Goal: Use online tool/utility: Utilize a website feature to perform a specific function

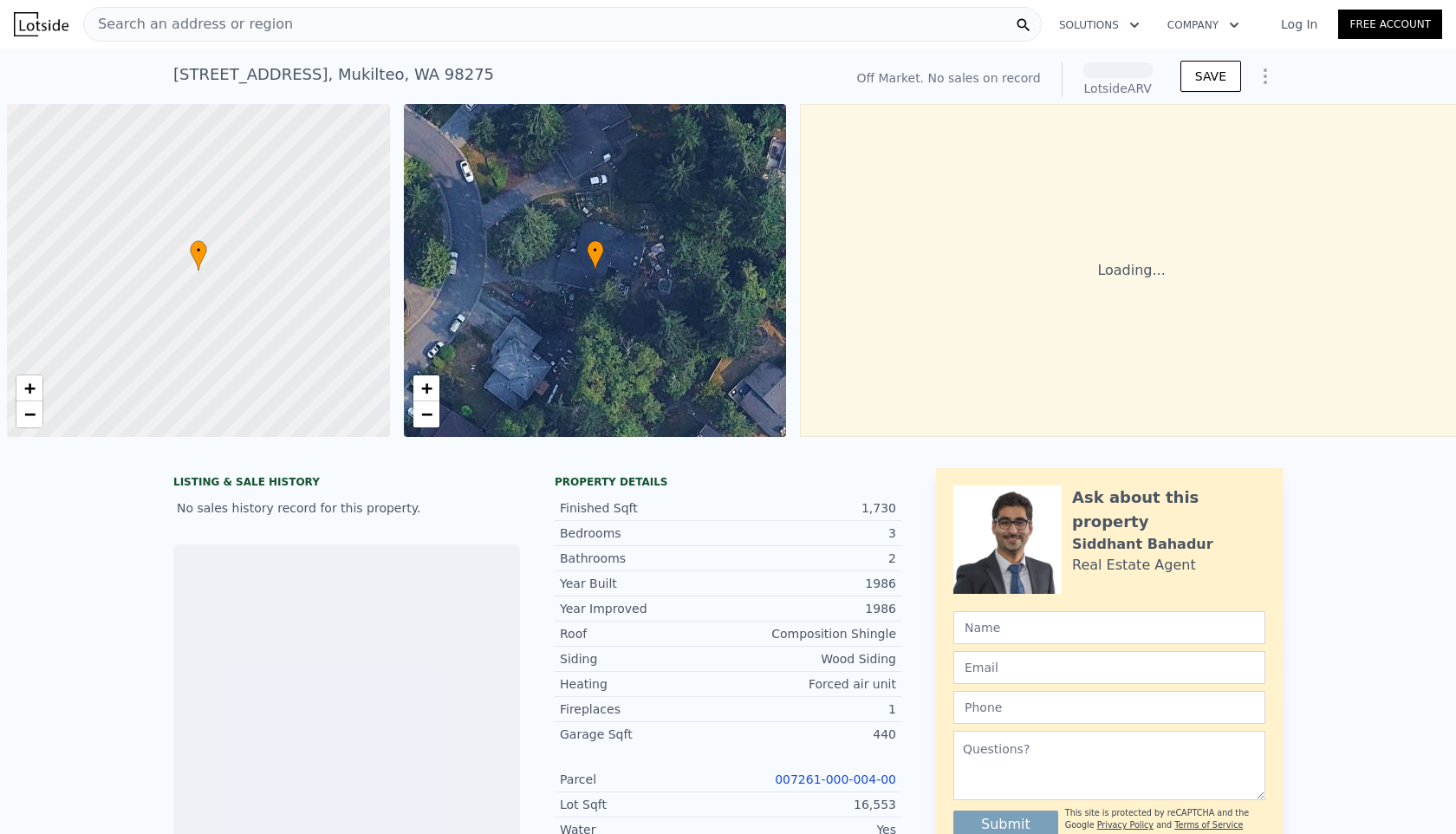
scroll to position [0, 7]
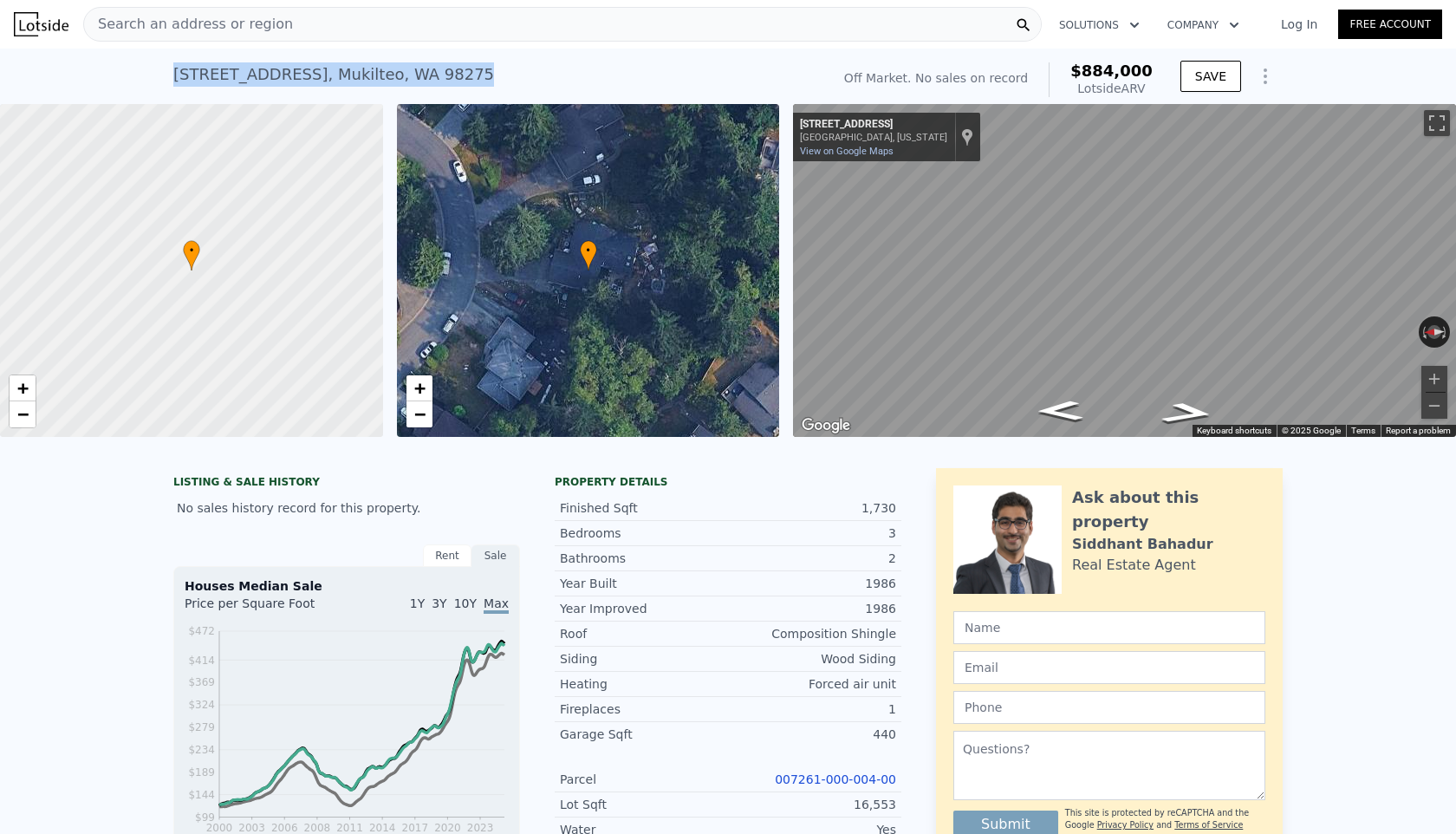
drag, startPoint x: 170, startPoint y: 76, endPoint x: 448, endPoint y: 78, distance: 278.0
click at [448, 78] on div "[STREET_ADDRESS] No sales on record (~ARV $884k ) Off Market. No sales on recor…" at bounding box center [728, 76] width 1456 height 56
copy div "[STREET_ADDRESS]"
click at [418, 417] on span "−" at bounding box center [418, 414] width 11 height 22
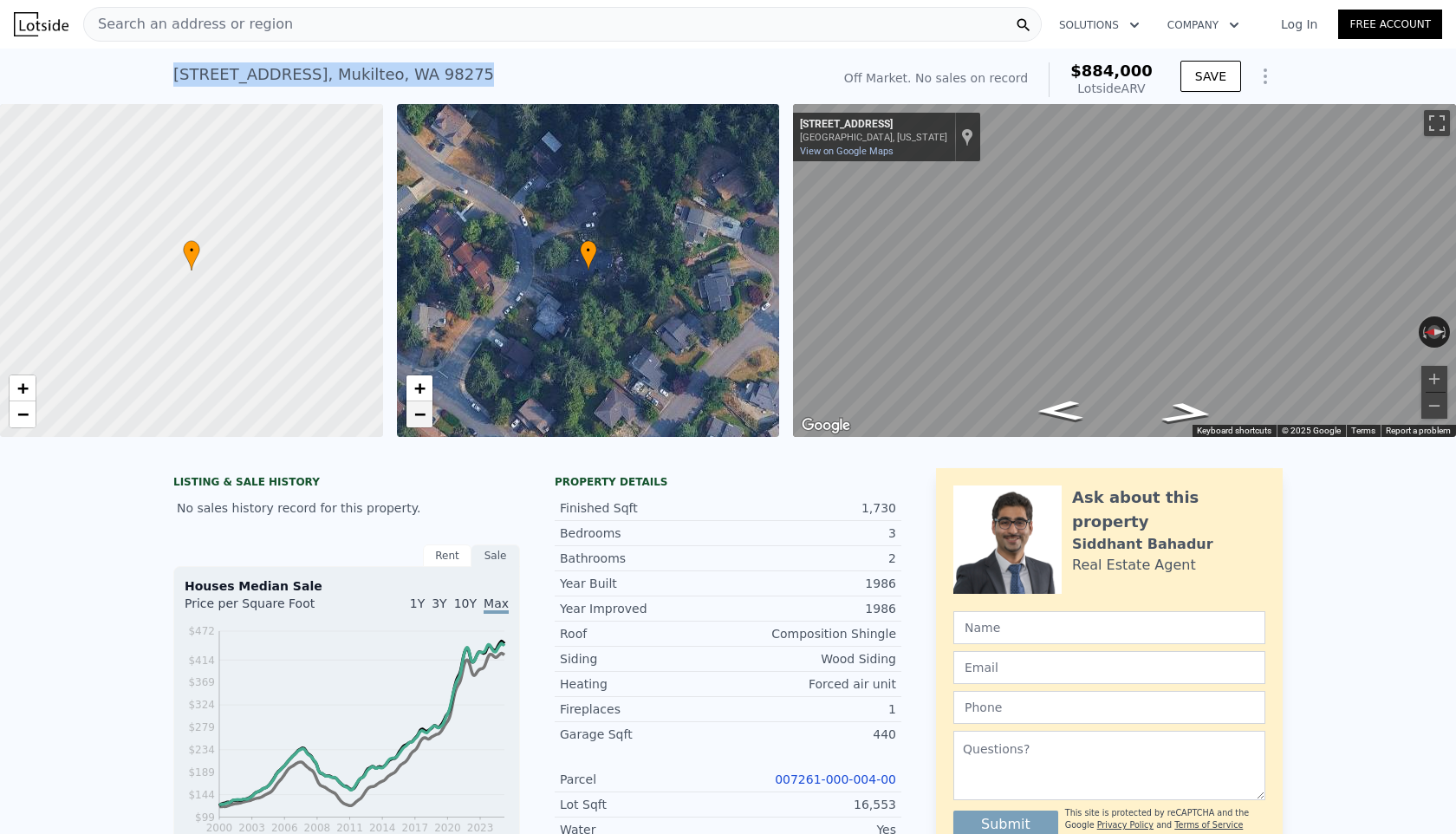
click at [418, 417] on span "−" at bounding box center [418, 414] width 11 height 22
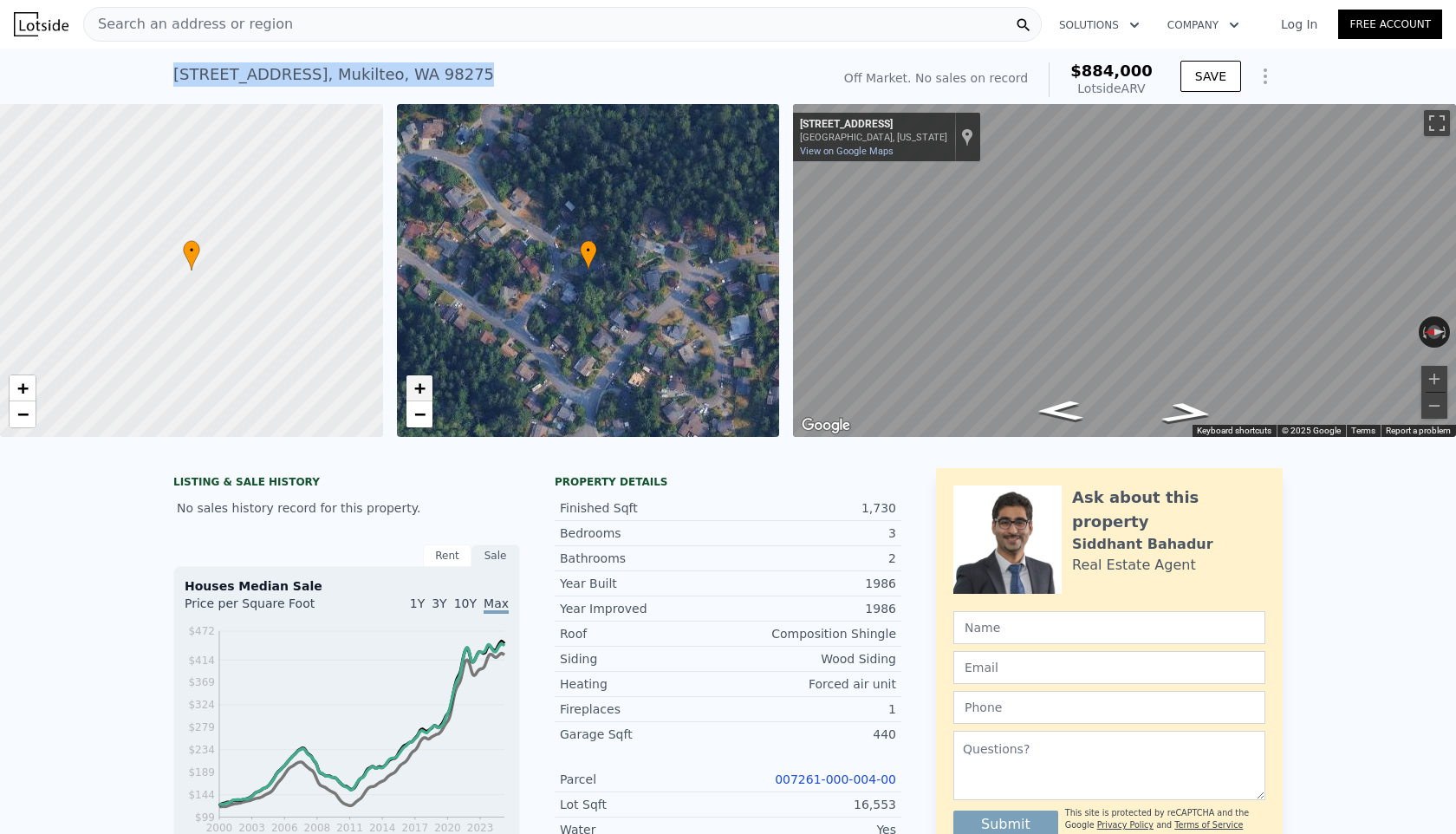
click at [415, 389] on span "+" at bounding box center [418, 388] width 11 height 22
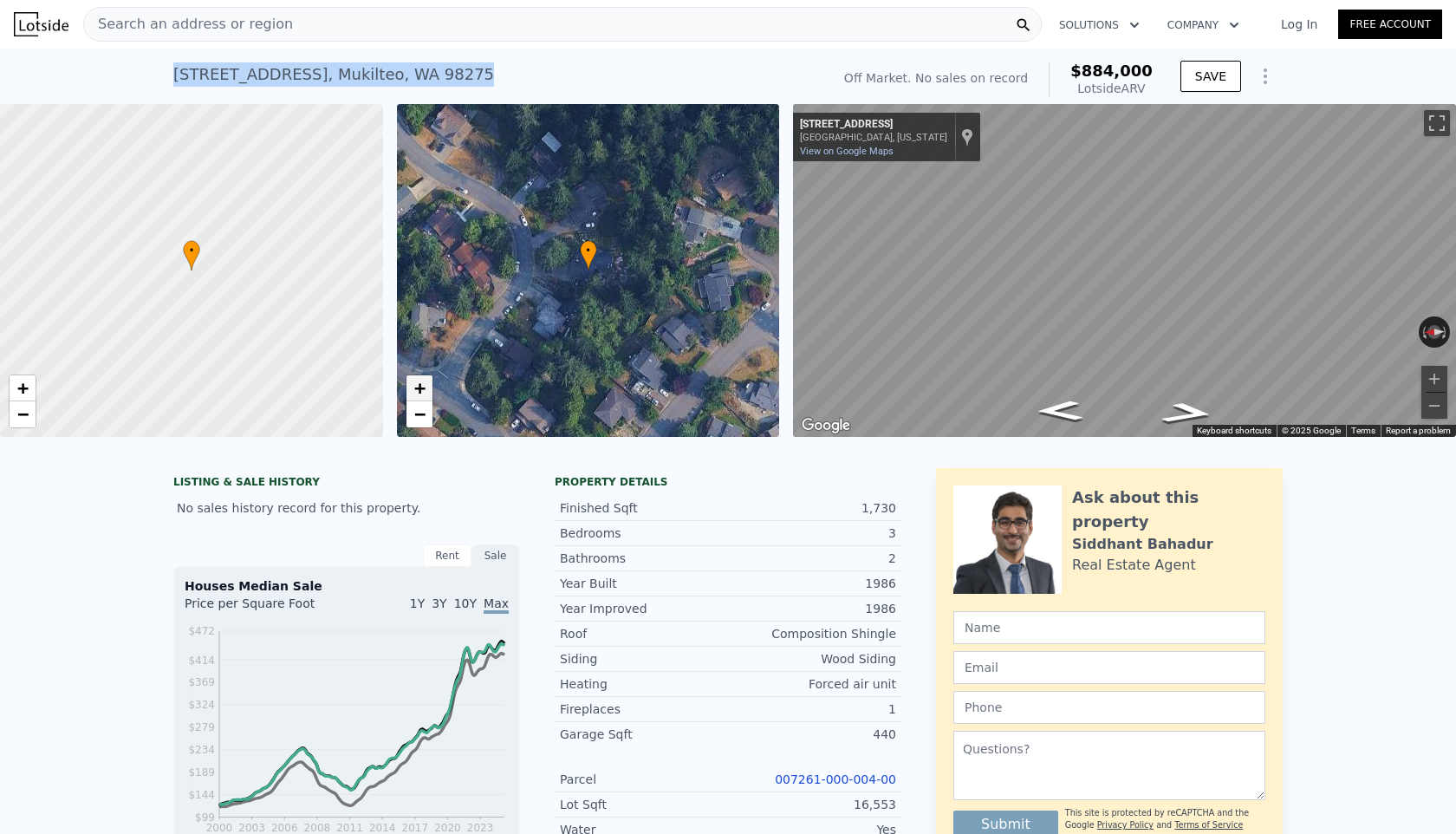
click at [415, 389] on span "+" at bounding box center [418, 388] width 11 height 22
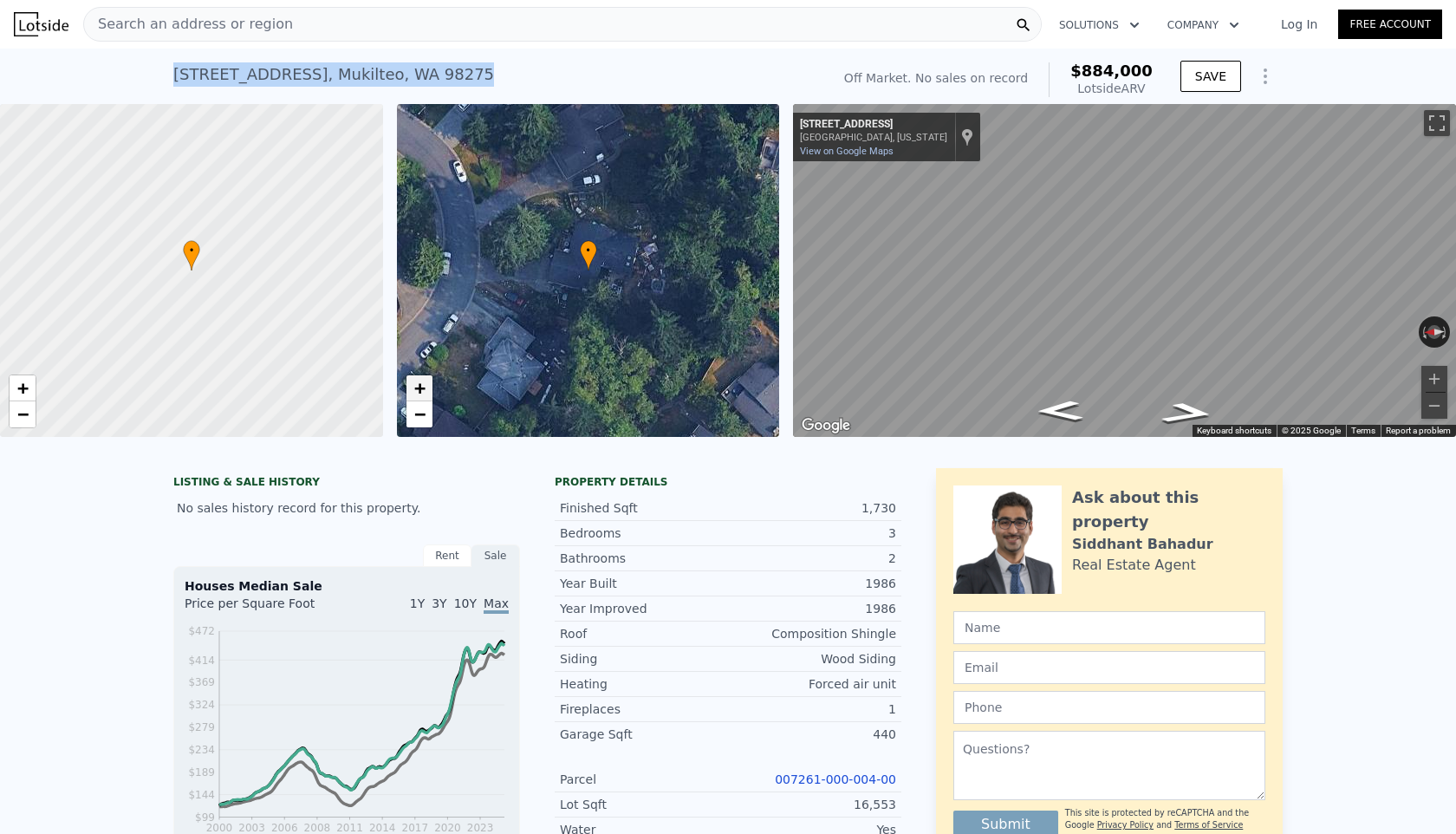
click at [415, 389] on span "+" at bounding box center [418, 388] width 11 height 22
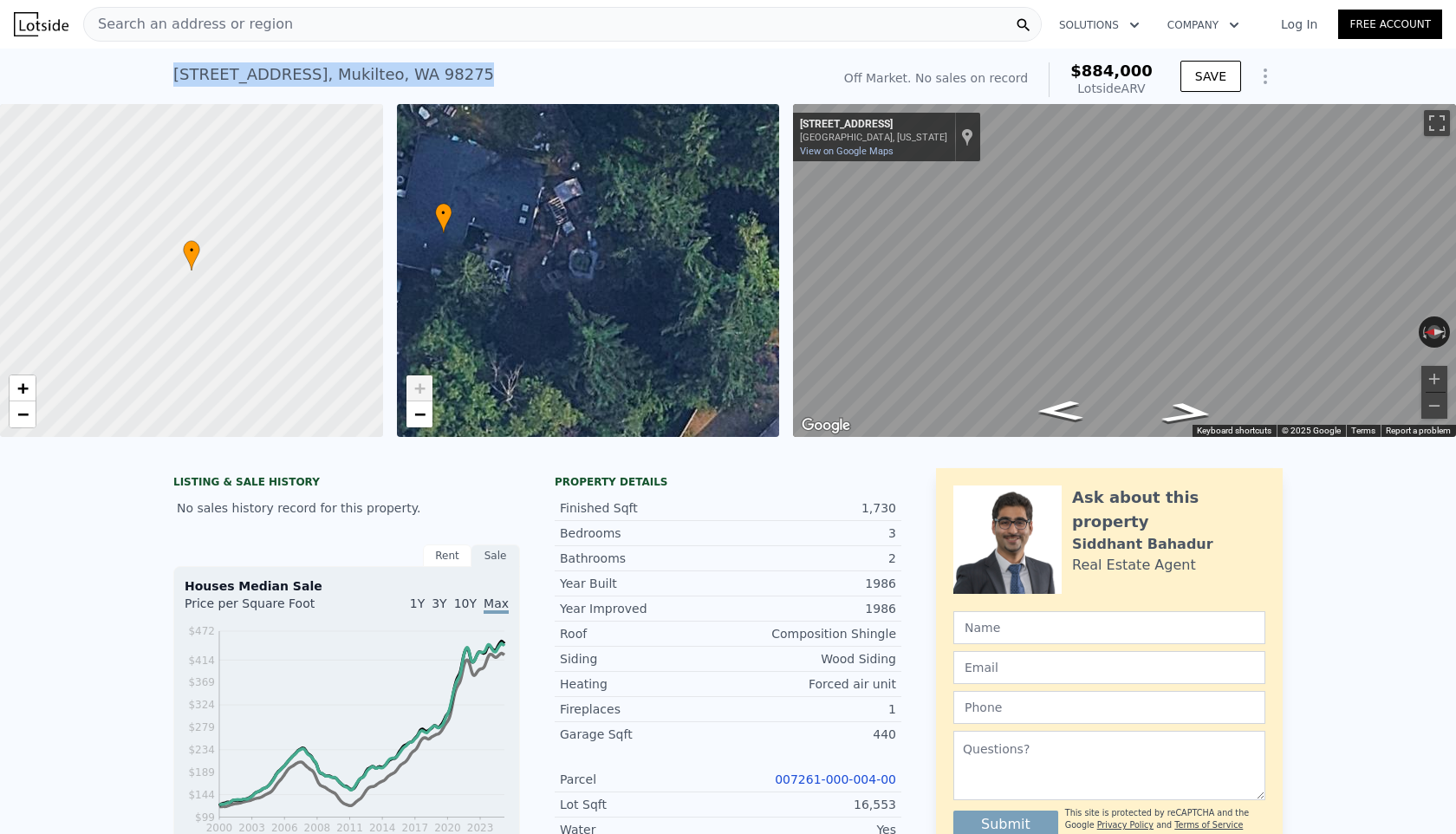
drag, startPoint x: 647, startPoint y: 258, endPoint x: 506, endPoint y: 175, distance: 163.6
click at [506, 175] on div "• + −" at bounding box center [589, 270] width 383 height 333
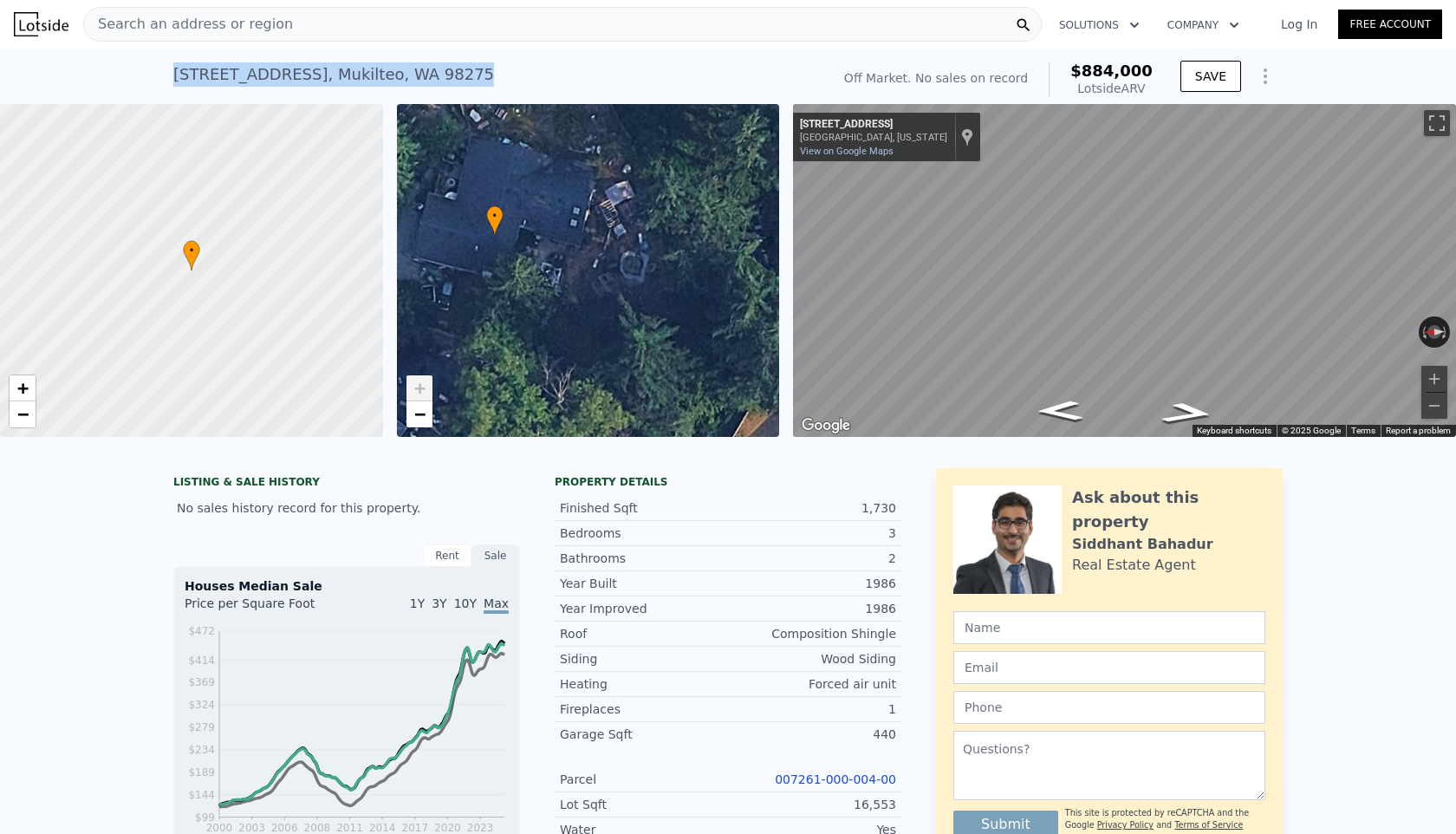
drag, startPoint x: 663, startPoint y: 219, endPoint x: 710, endPoint y: 267, distance: 67.2
click at [710, 267] on div "• + −" at bounding box center [589, 270] width 383 height 333
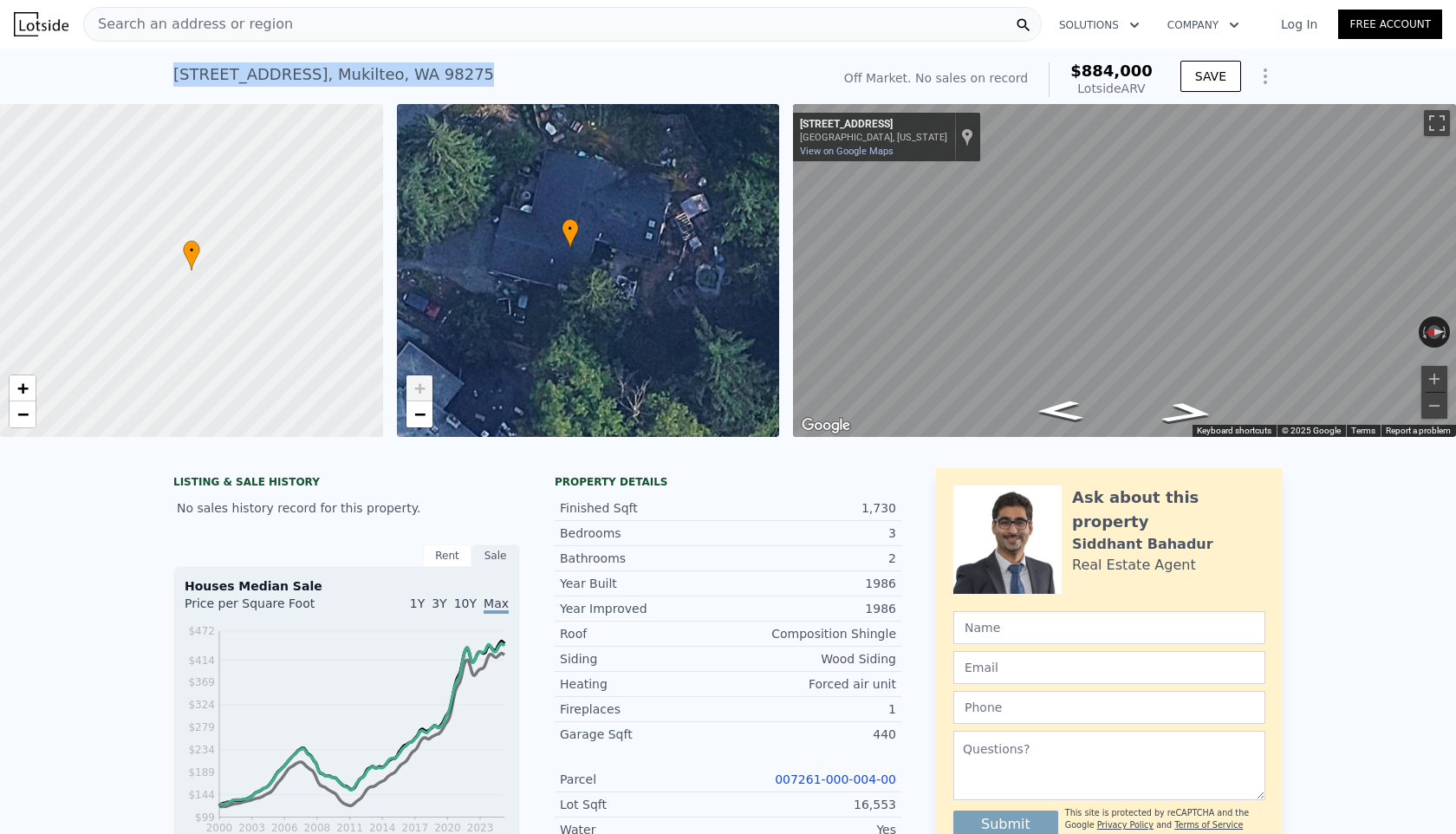
drag, startPoint x: 564, startPoint y: 213, endPoint x: 639, endPoint y: 227, distance: 76.3
click at [640, 227] on div "• + −" at bounding box center [589, 270] width 383 height 333
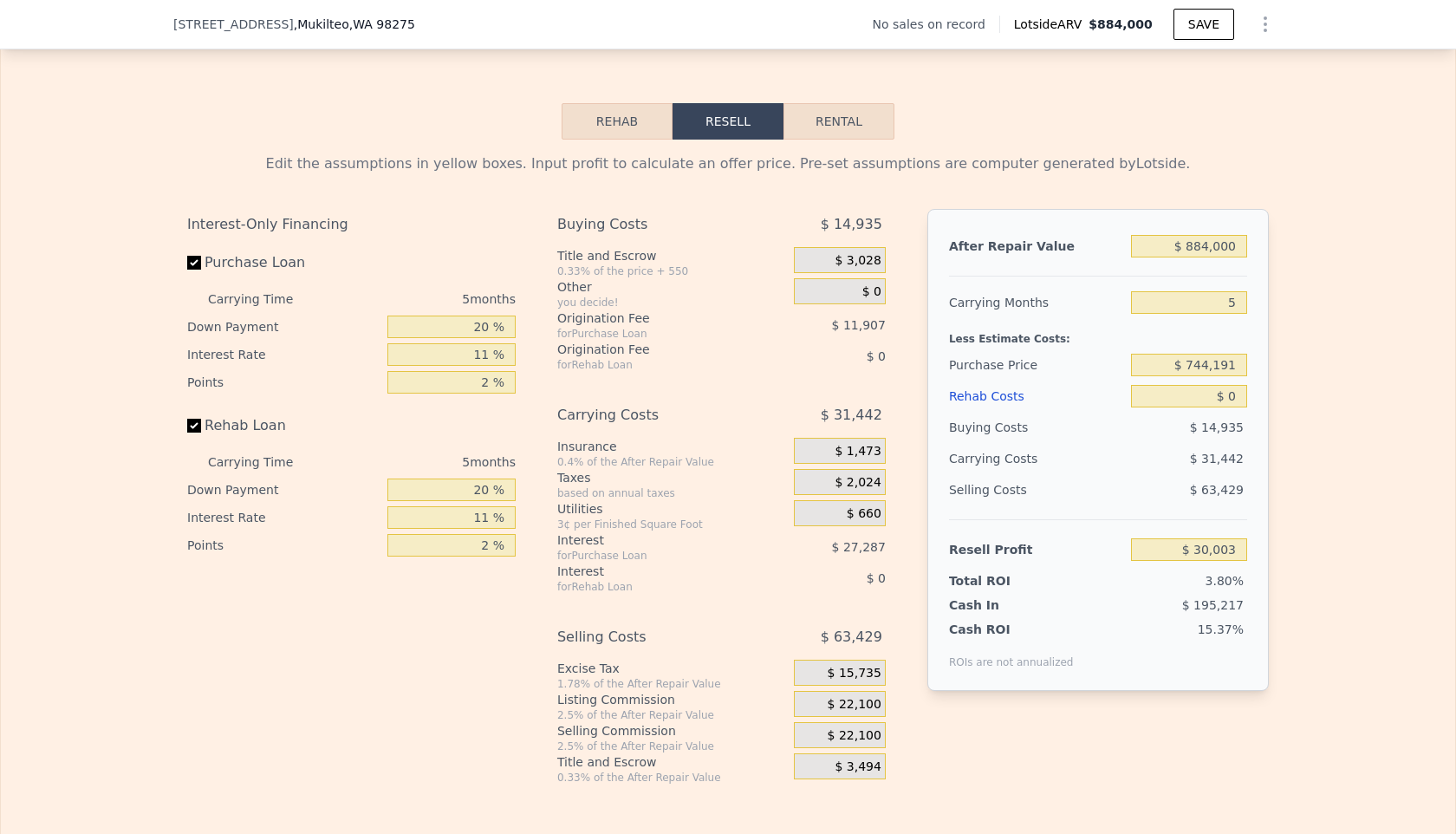
scroll to position [2530, 0]
click at [1207, 241] on input "$ 884,000" at bounding box center [1189, 245] width 116 height 23
type input "$ 8,000"
type input "-$ 782,227"
type input "$ 87,000"
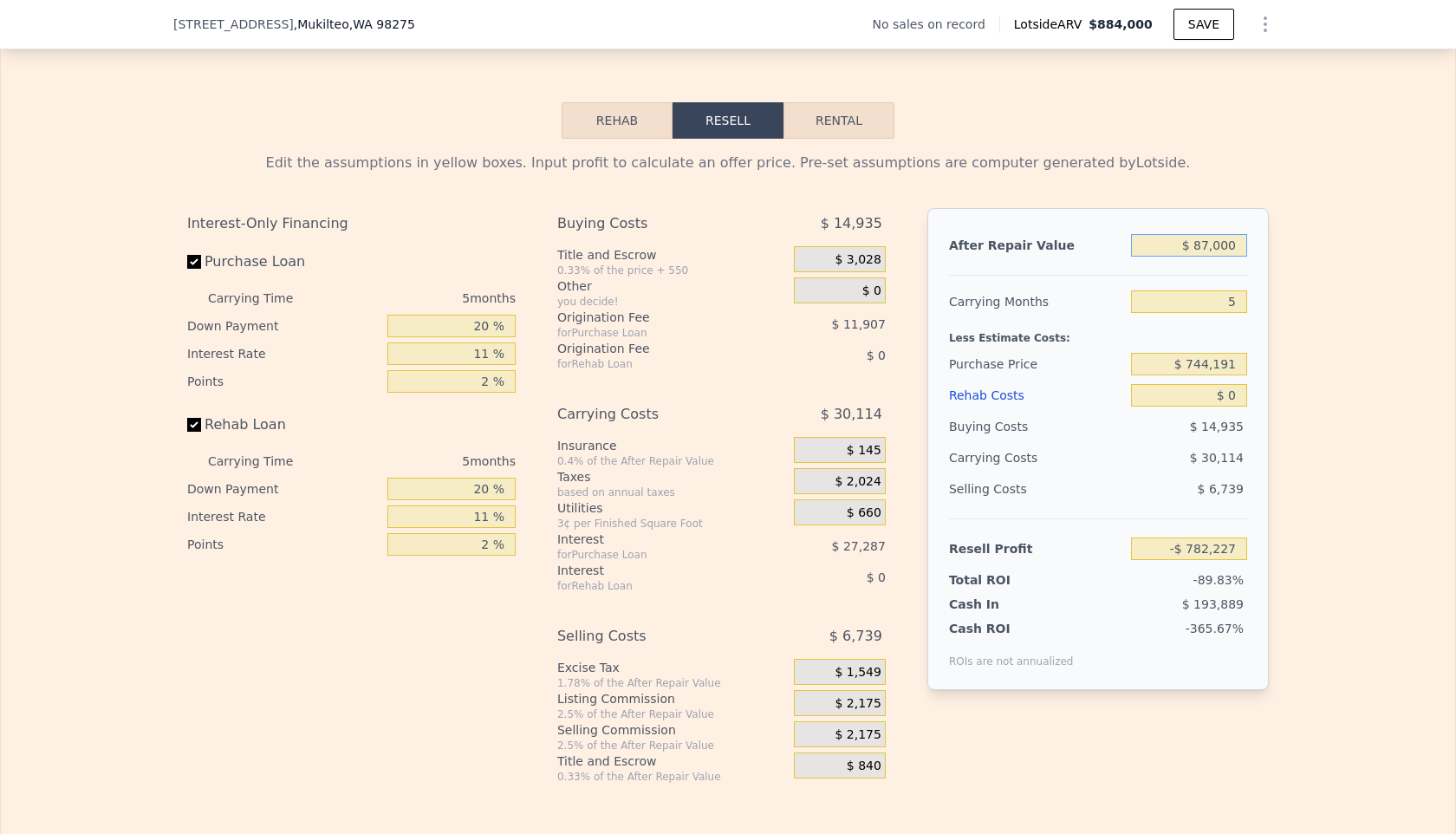
type input "-$ 708,979"
type input "$ 875,000"
type input "$ 21,658"
type input "$ 875,000"
click at [1117, 272] on div at bounding box center [1098, 268] width 298 height 15
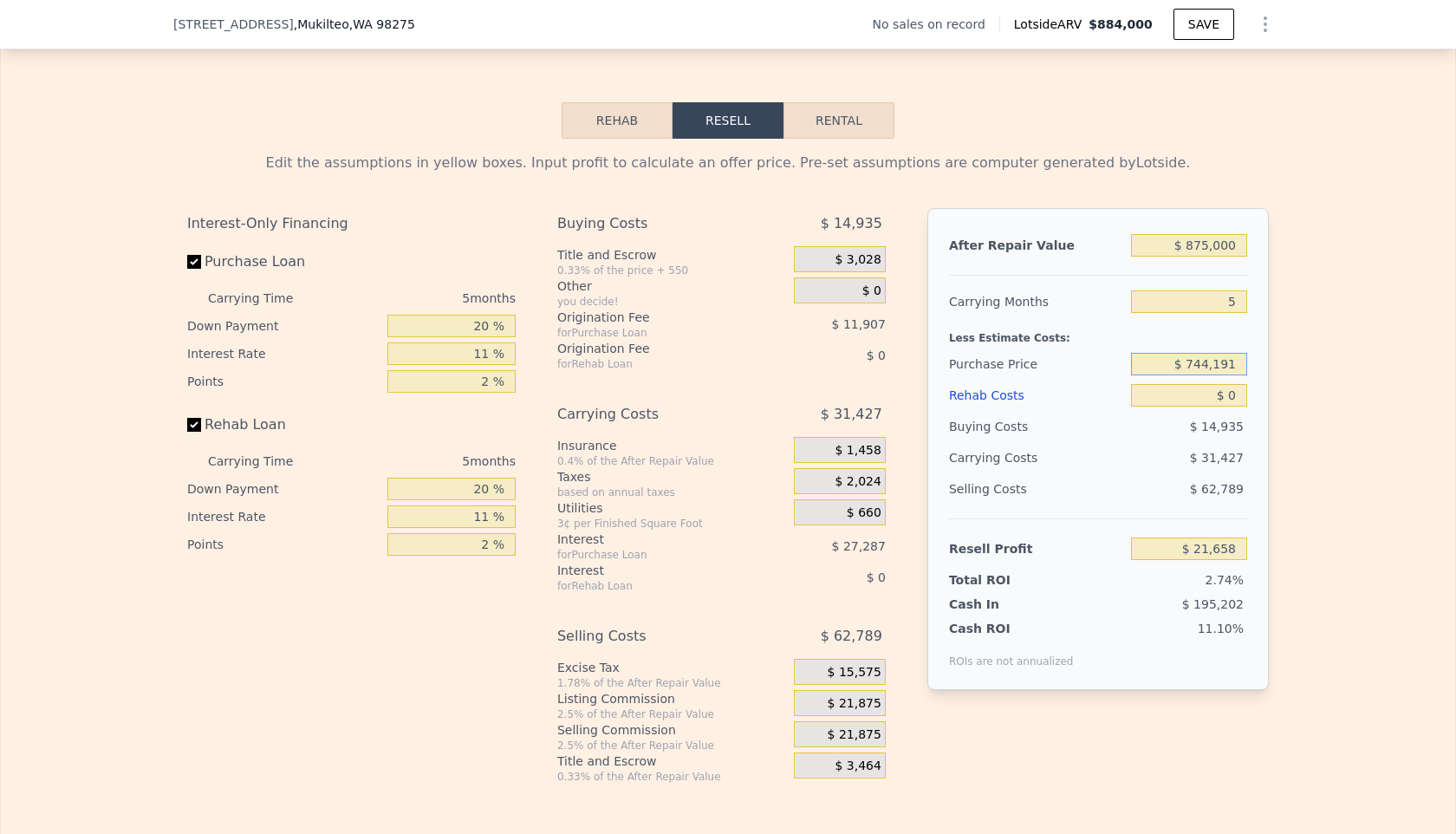
click at [1211, 364] on input "$ 744,191" at bounding box center [1189, 364] width 116 height 23
click at [1233, 368] on input "$ 500,191" at bounding box center [1189, 364] width 116 height 23
type input "$ 500,000"
click at [1218, 394] on input "$ 0" at bounding box center [1189, 394] width 116 height 23
type input "$ 279,519"
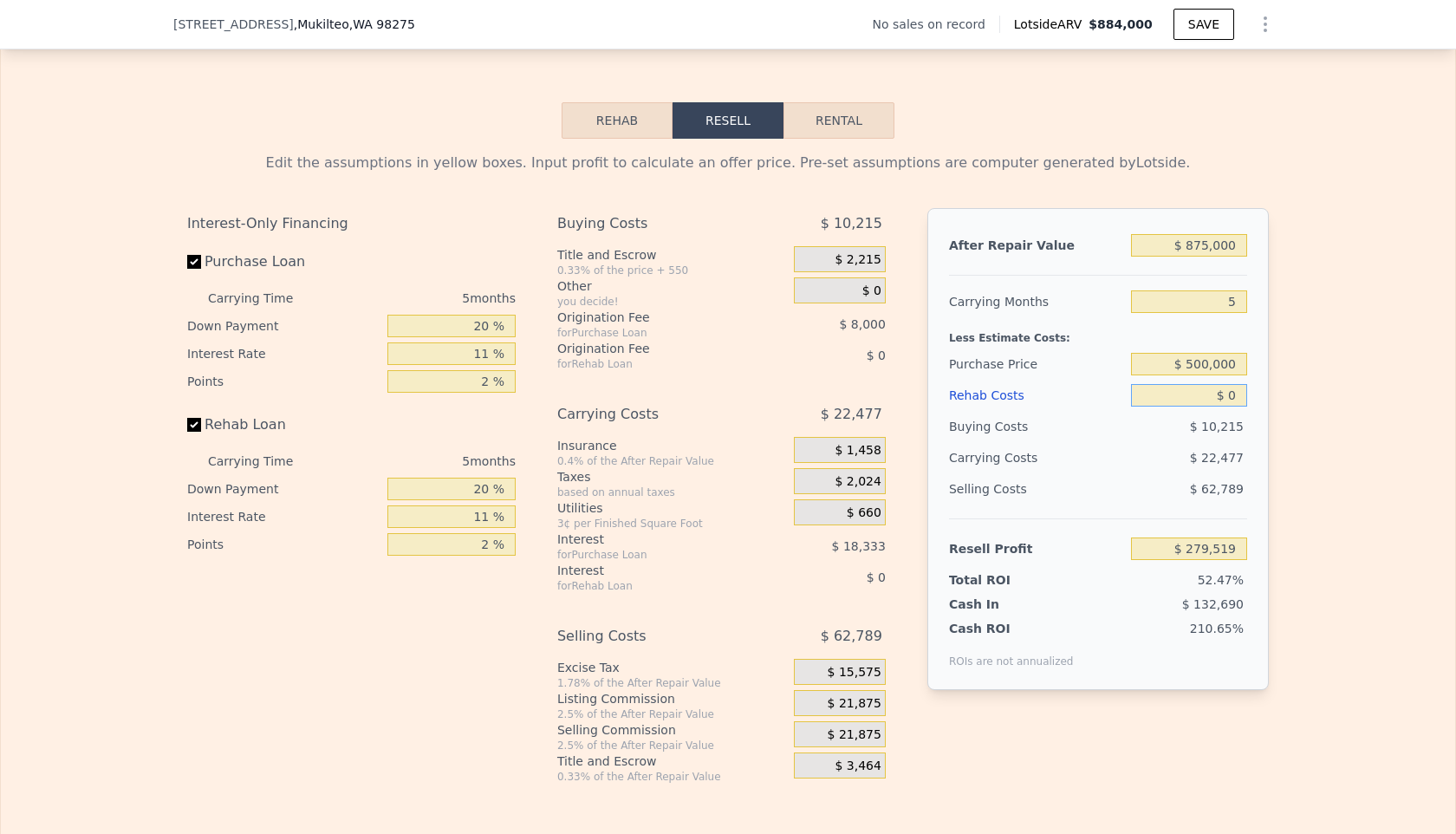
click at [1227, 393] on input "$ 0" at bounding box center [1189, 394] width 116 height 23
type input "$ 10"
type input "$ 279,509"
type input "$ 110"
type input "$ 279,402"
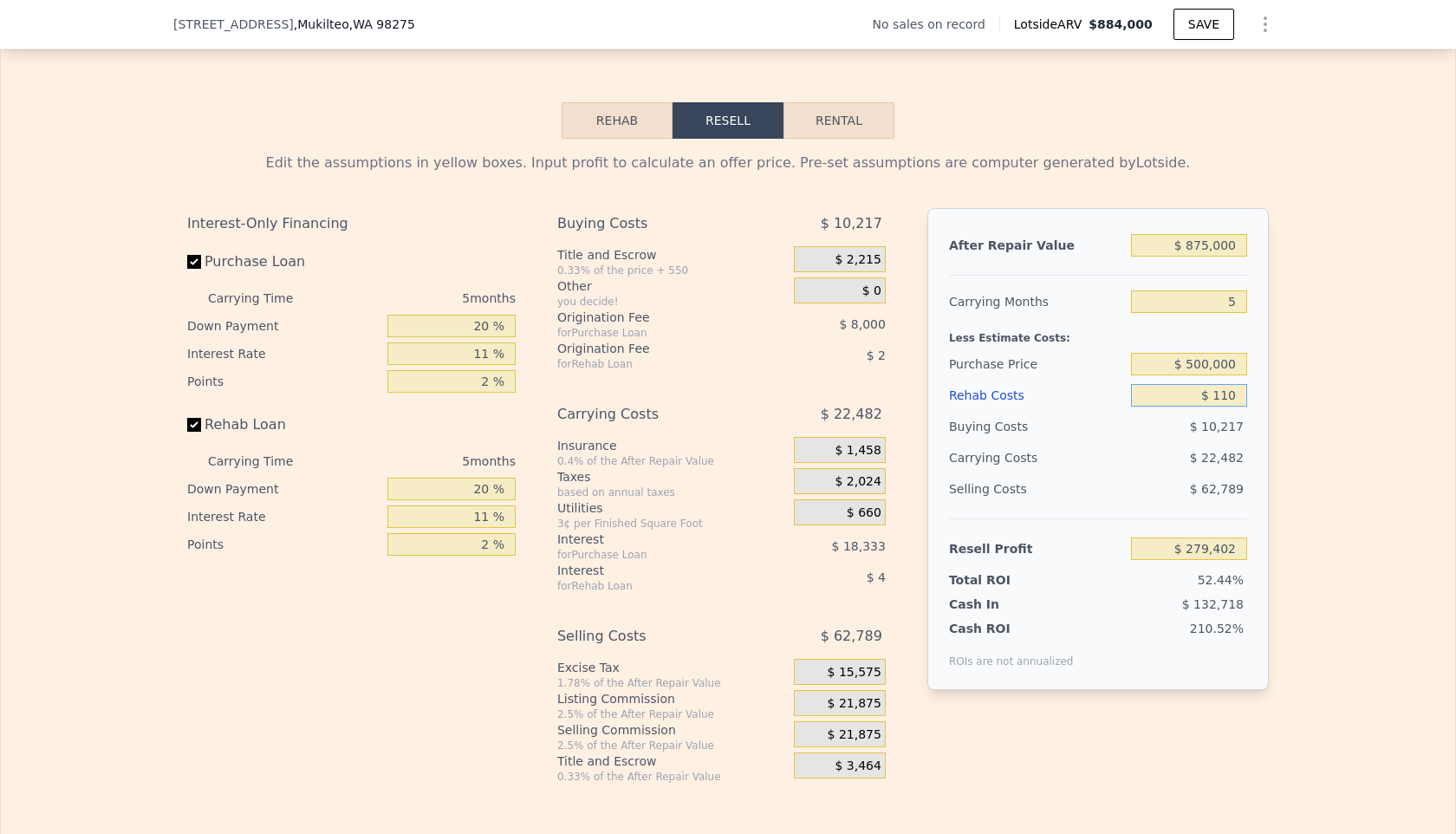
type input "$ 1,100"
type input "$ 278,361"
type input "$ 11,000"
type input "$ 267,938"
type input "$ 110,000"
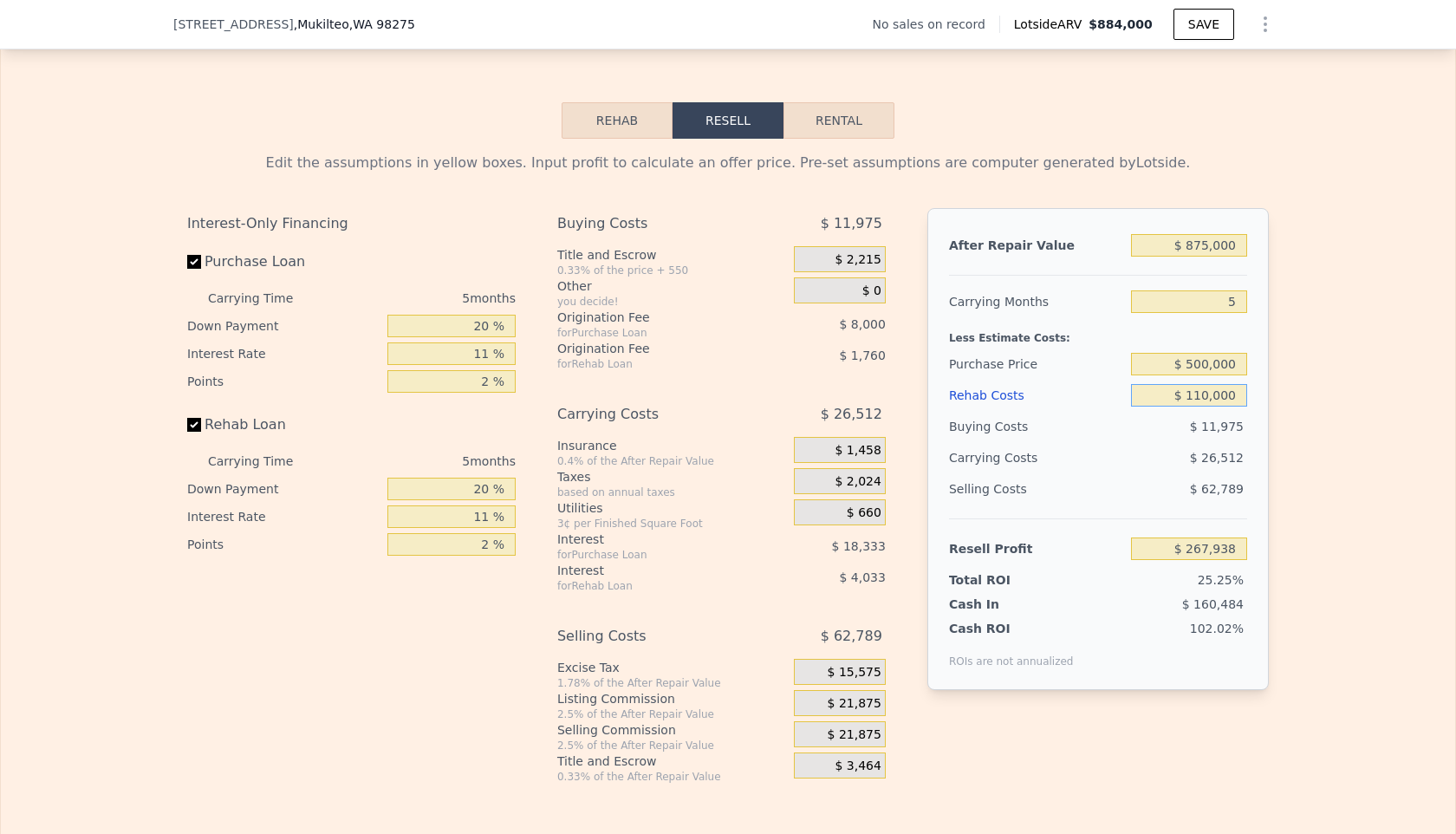
type input "$ 163,724"
type input "$ 110"
type input "$ 279,402"
type input "$ 10"
type input "$ 279,509"
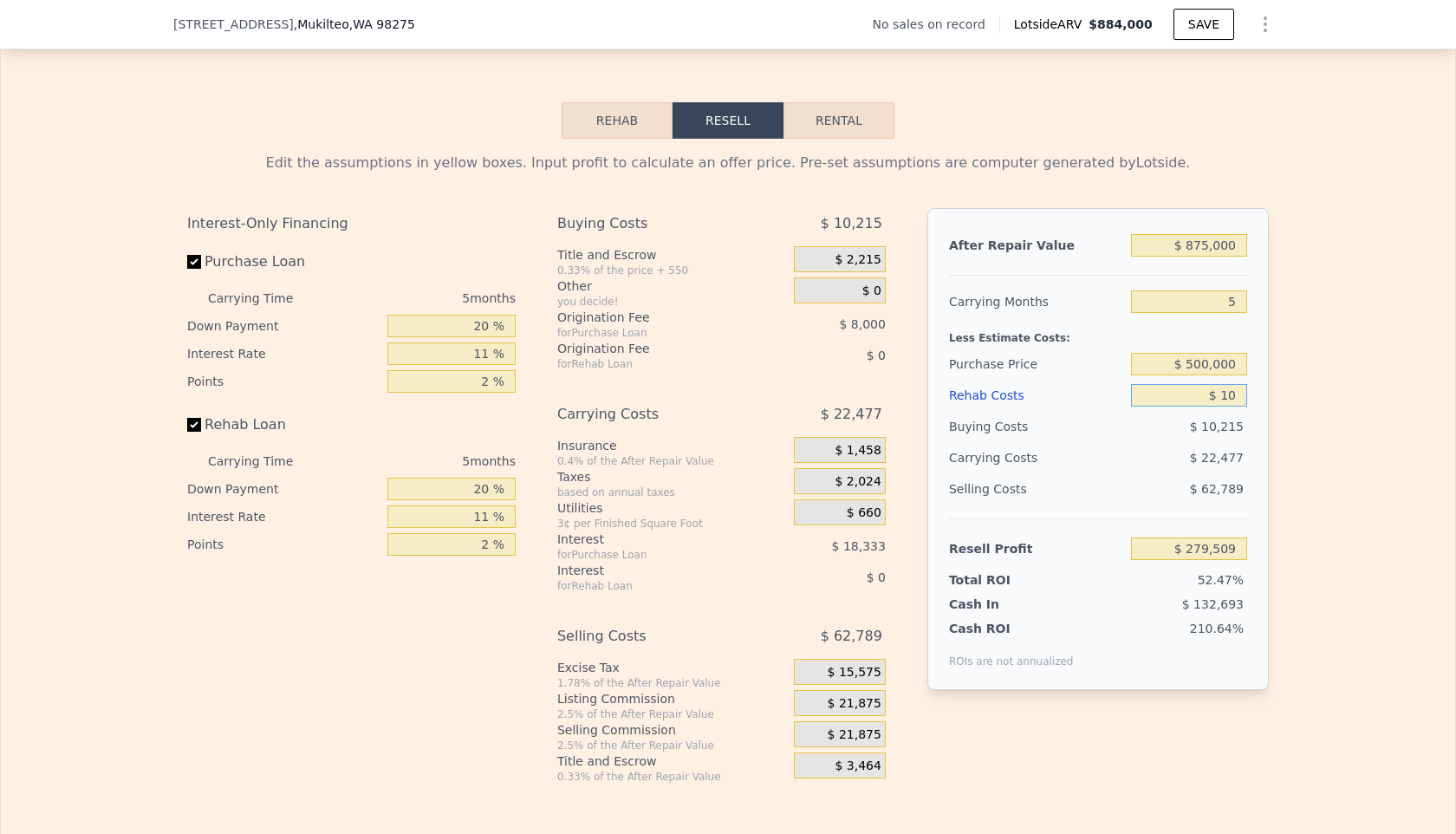
type input "$ 120"
type input "$ 279,392"
type input "$ 12,000"
type input "$ 266,887"
type input "$ 120,000"
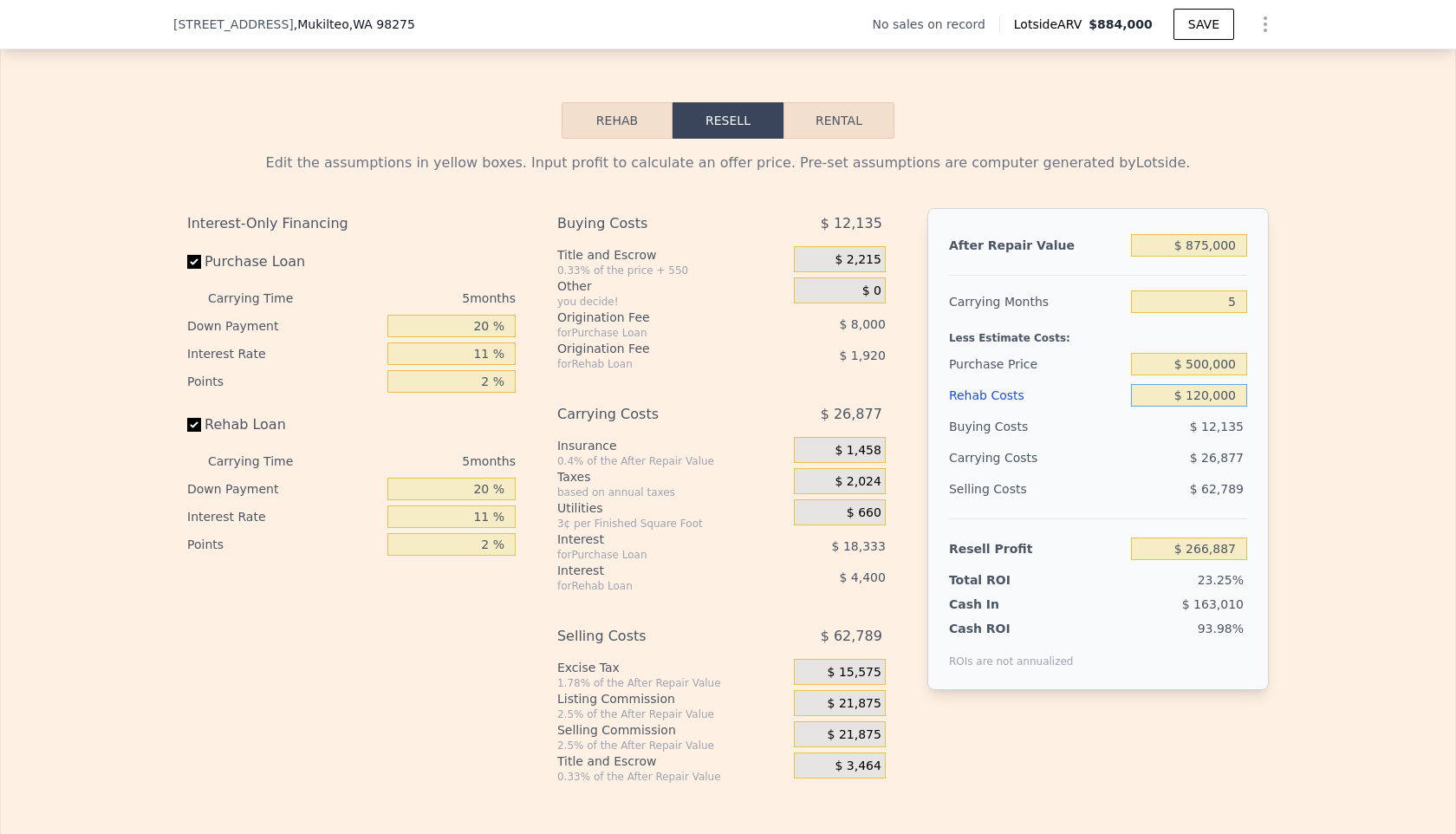
type input "$ 153,199"
type input "$ 120,000"
click at [1143, 437] on div "$ 12,135" at bounding box center [1189, 427] width 117 height 31
click at [482, 335] on input "20 %" at bounding box center [451, 326] width 129 height 23
click at [482, 329] on input "20 %" at bounding box center [451, 326] width 129 height 23
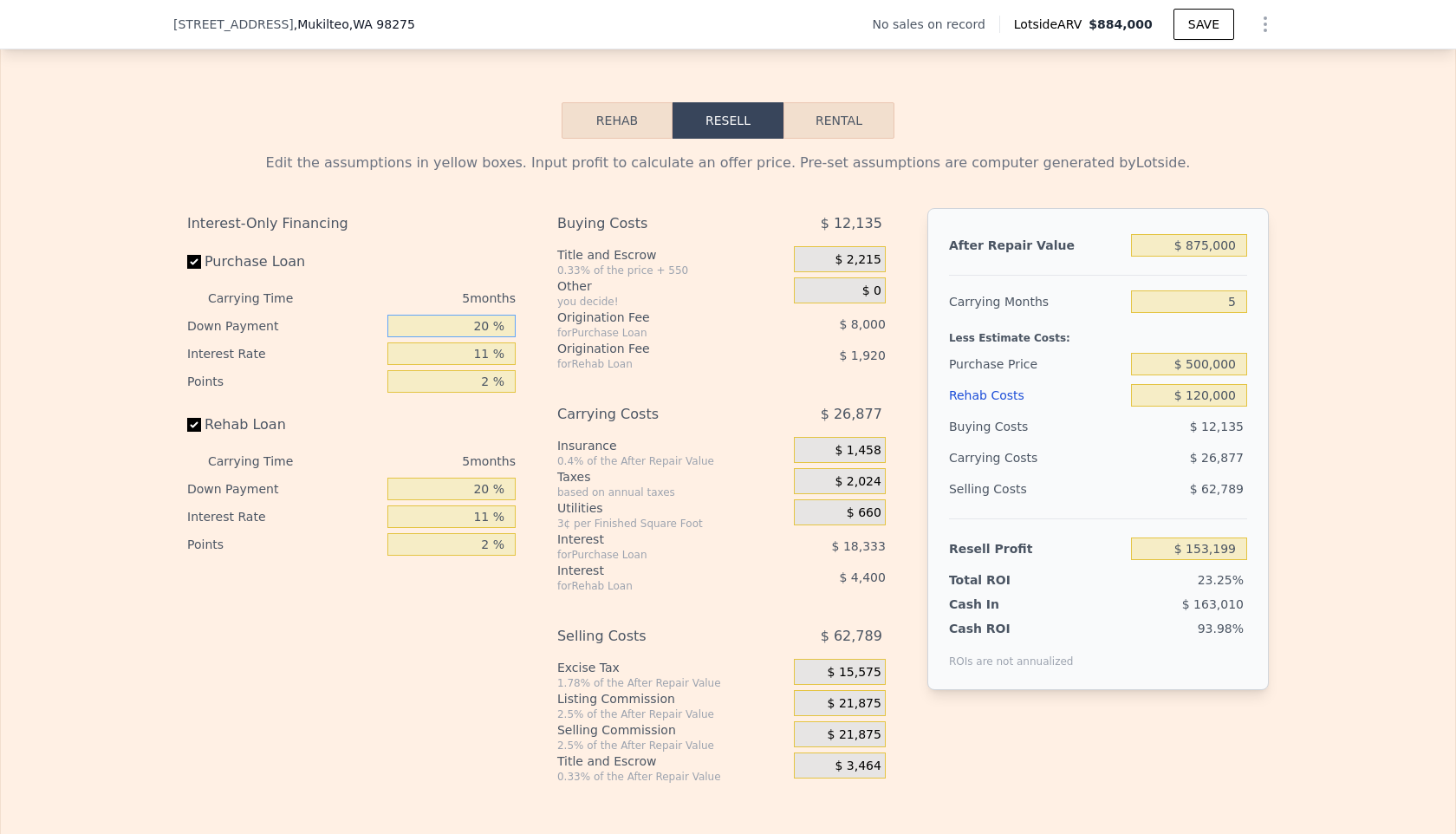
type input "0 %"
type input "$ 146,619"
type input "10 %"
type input "$ 149,909"
type input "10 %"
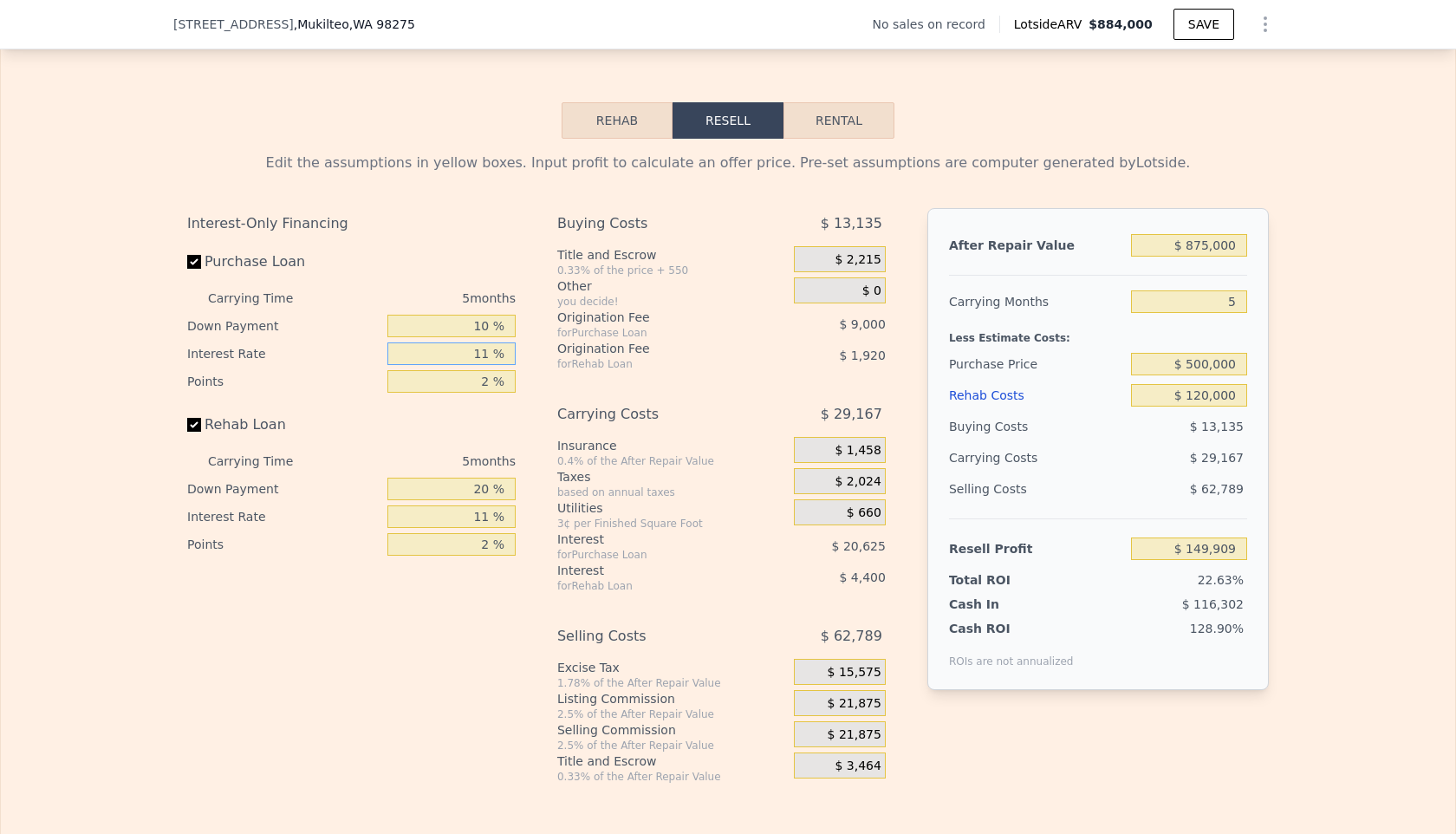
click at [494, 356] on input "11 %" at bounding box center [451, 353] width 129 height 23
type input "1 %"
type input "$ 168,659"
type input "9 %"
type input "$ 153,659"
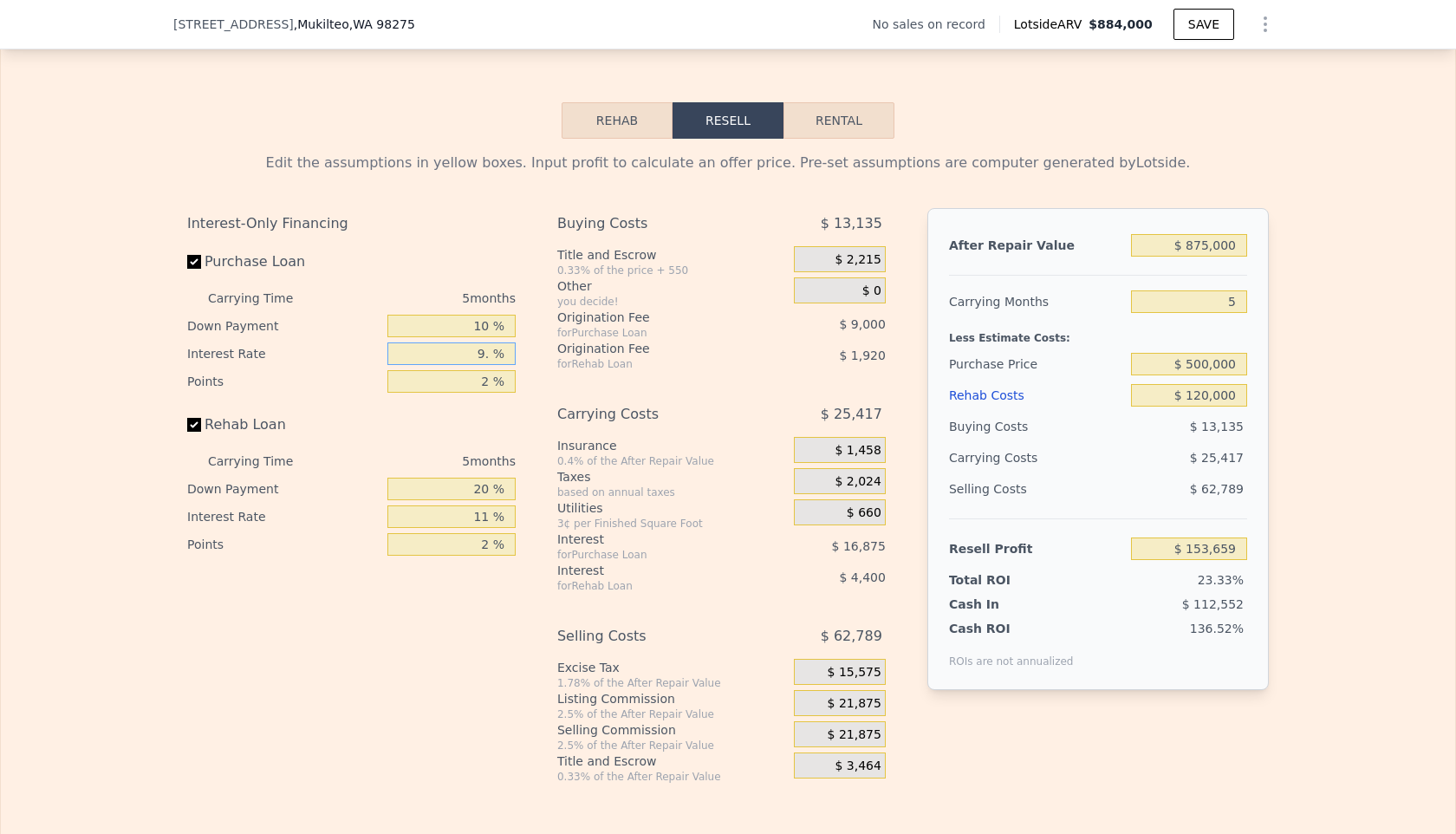
type input "9.5 %"
type input "$ 152,719"
type input "9.5 %"
click at [491, 383] on input "2 %" at bounding box center [451, 381] width 129 height 23
type input "1 %"
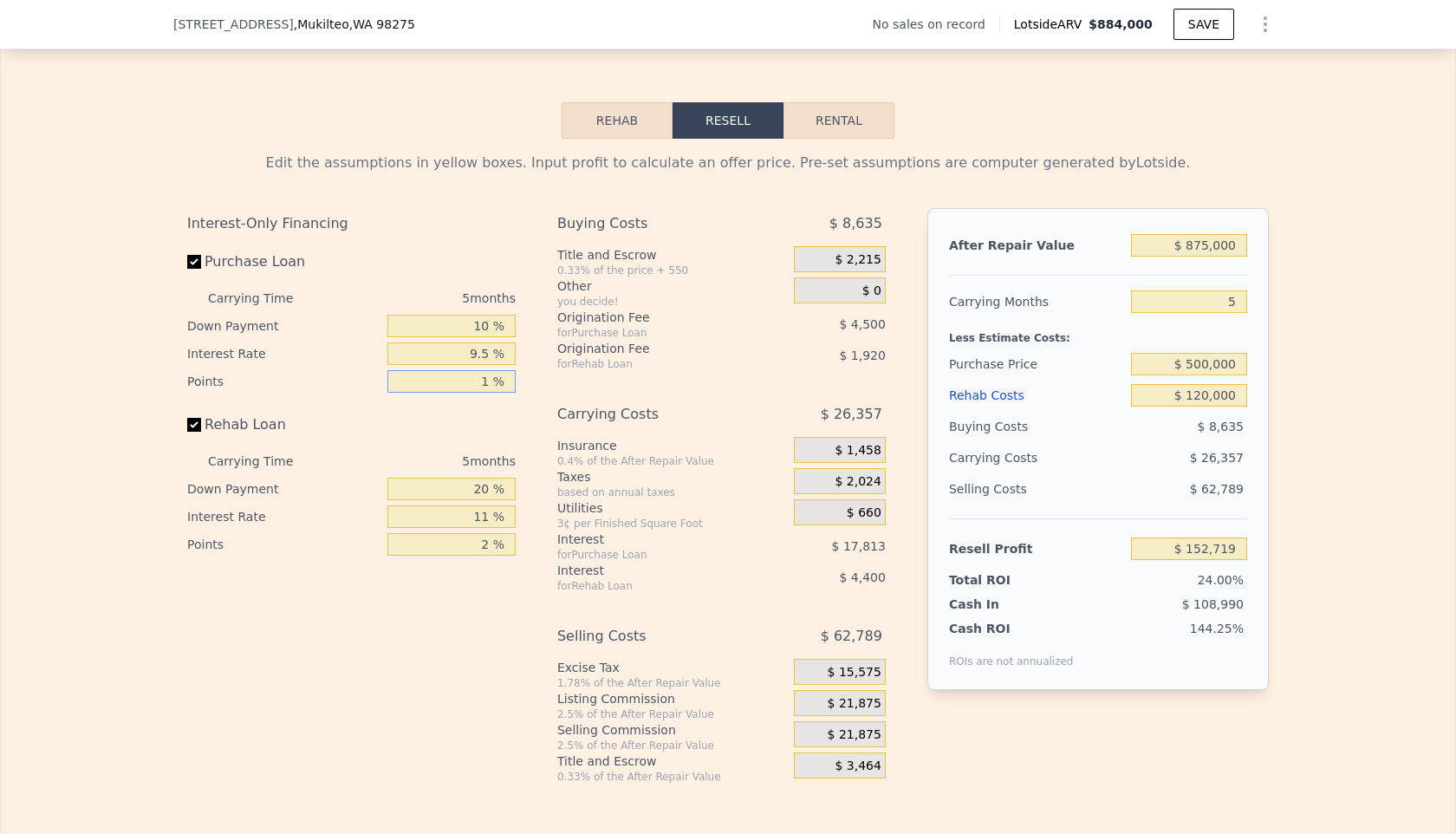
type input "$ 157,219"
type input "1.5 %"
type input "$ 154,969"
type input "1.5 %"
click at [499, 406] on div "Interest-Only Financing Purchase Loan Carrying Time 5 months Down Payment 10 % …" at bounding box center [351, 383] width 329 height 350
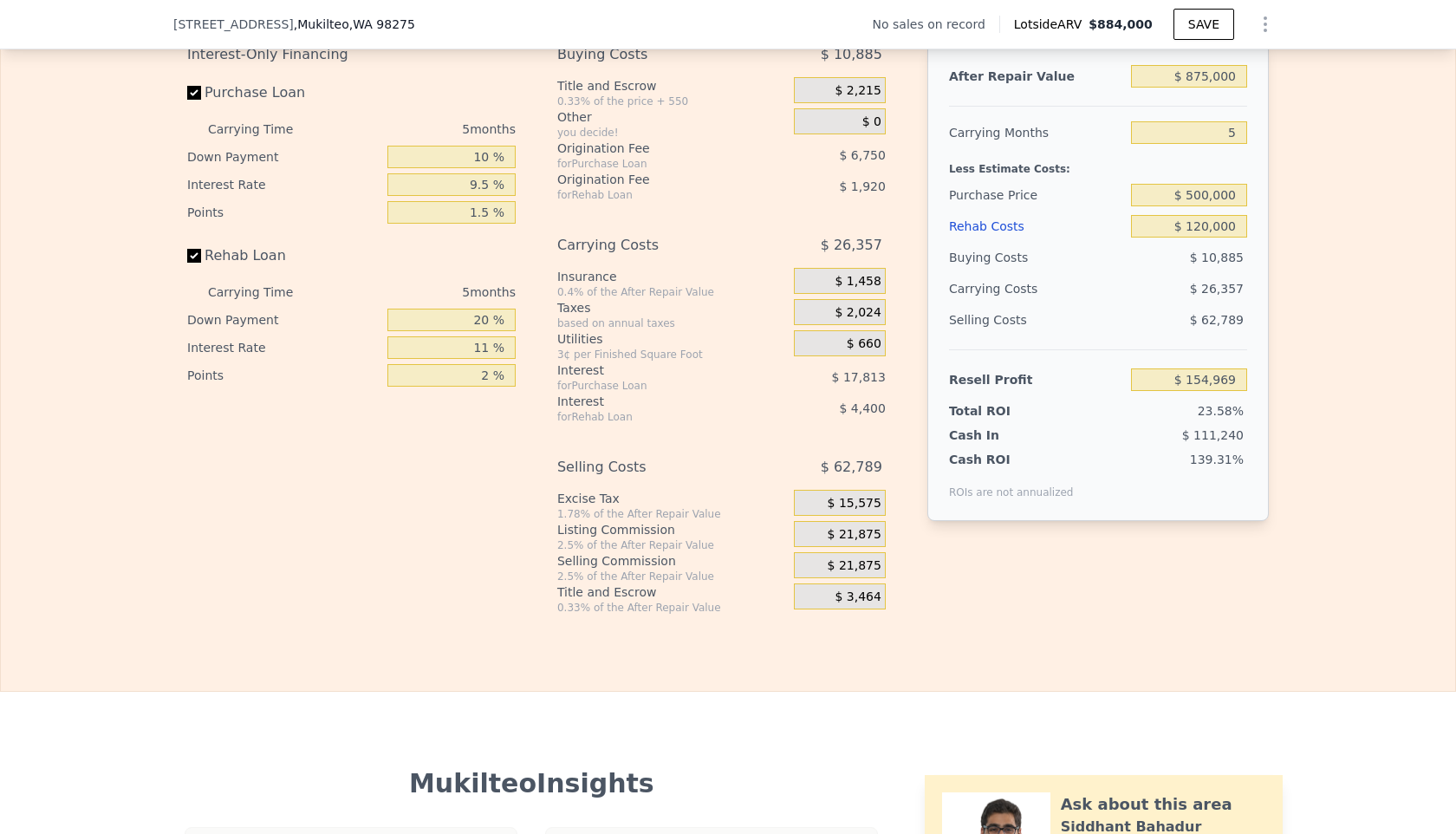
scroll to position [2704, 0]
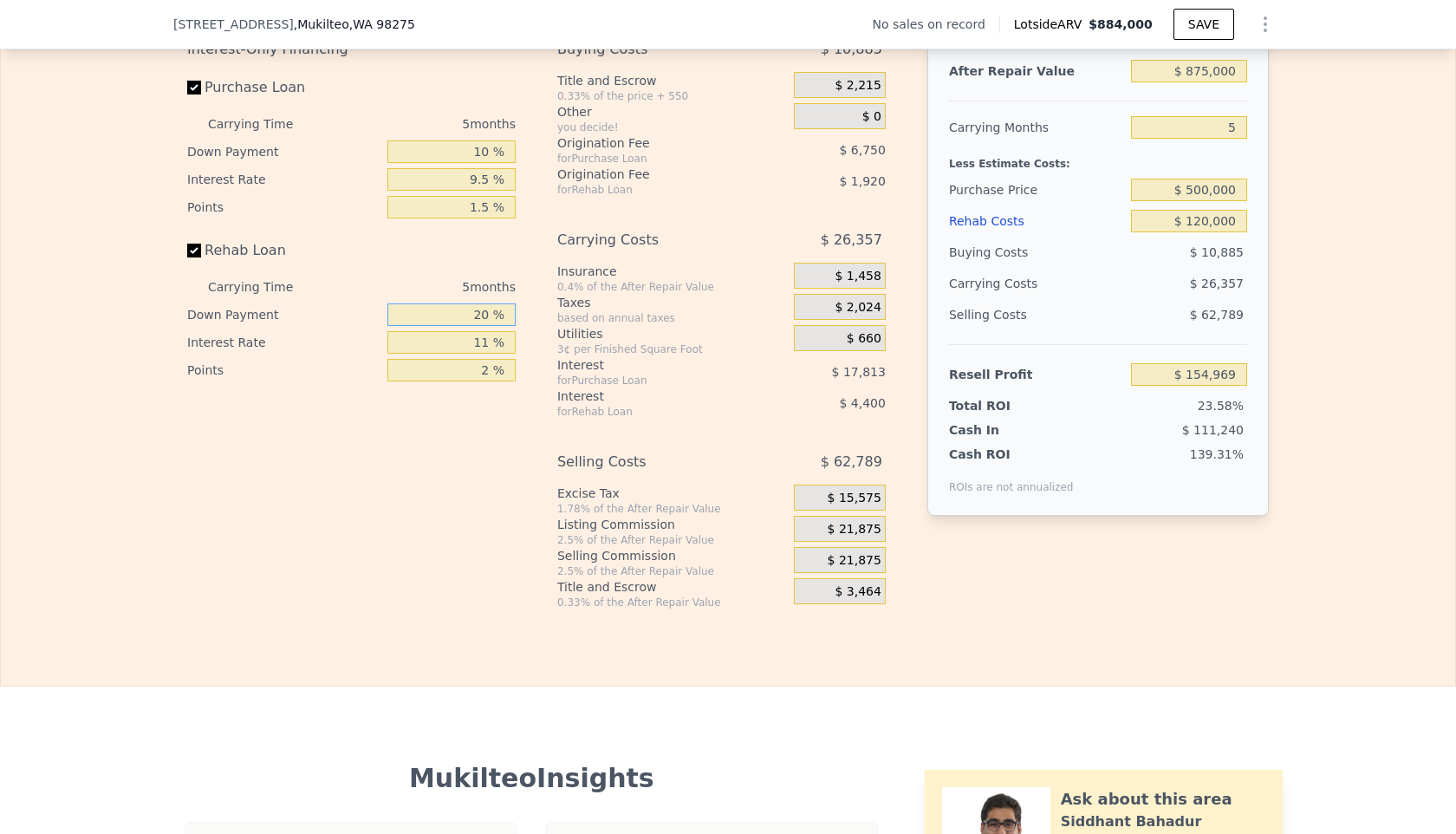
click at [484, 316] on input "20 %" at bounding box center [451, 314] width 129 height 23
type input "0 %"
type input "$ 153,389"
type input "10 %"
type input "$ 154,179"
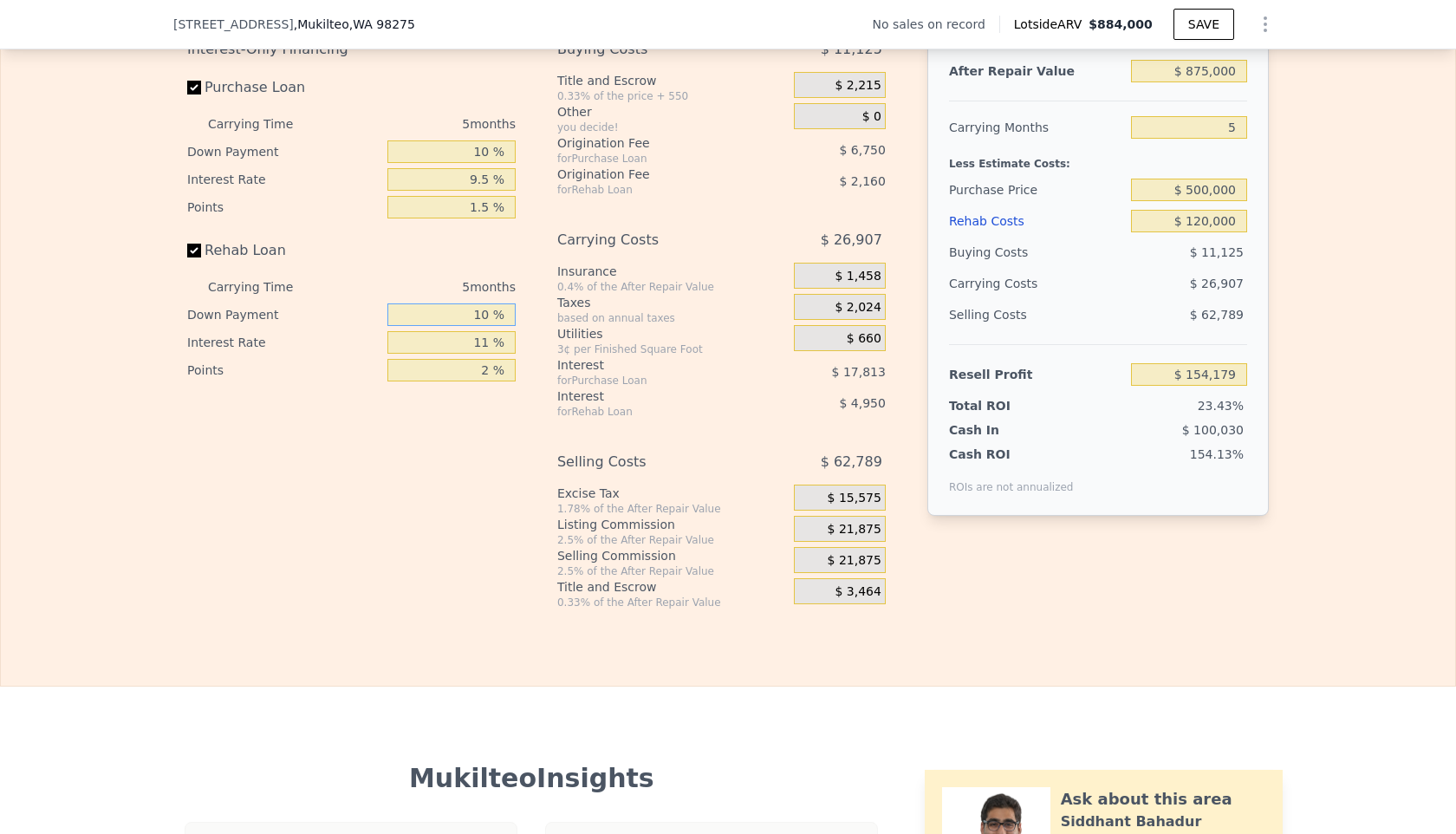
type input "10 %"
click at [489, 338] on input "11 %" at bounding box center [451, 341] width 129 height 23
type input "1 %"
type input "$ 158,679"
type input "9 %"
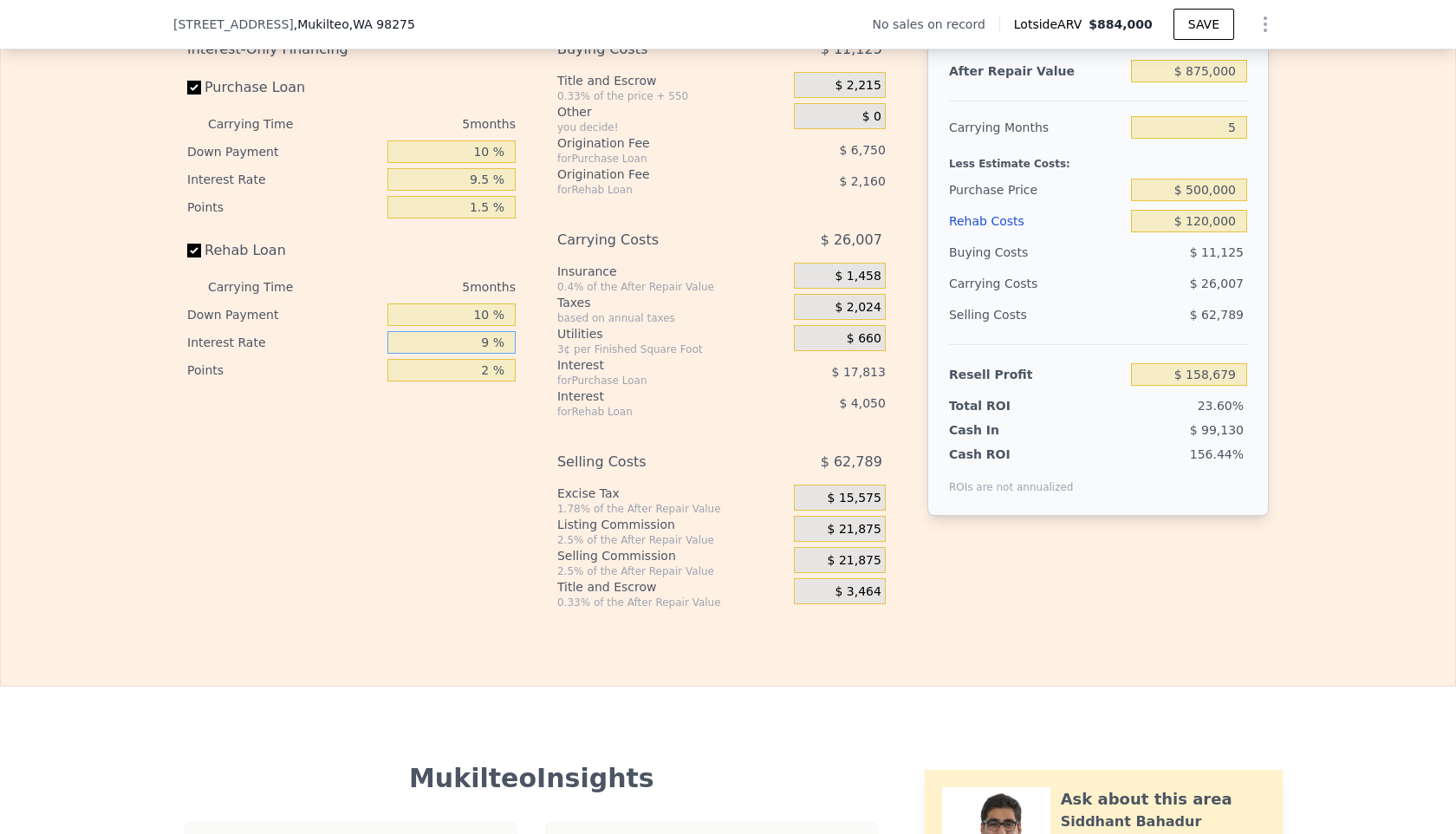
type input "$ 155,079"
type input "9.5 %"
type input "$ 154,854"
type input "9.5 %"
click at [505, 398] on div "Interest-Only Financing Purchase Loan Carrying Time 5 months Down Payment 10 % …" at bounding box center [358, 321] width 342 height 576
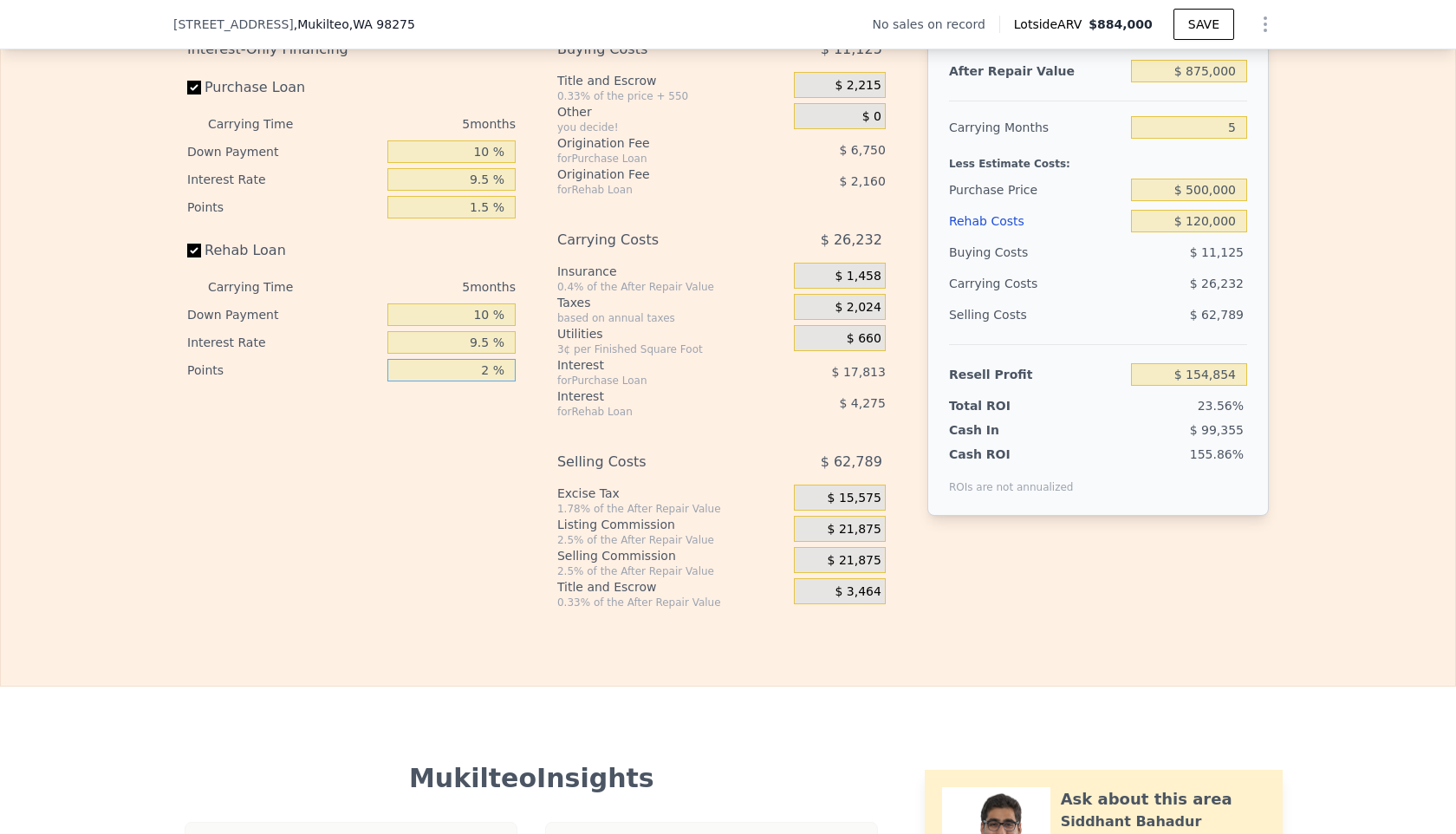
click at [489, 375] on input "2 %" at bounding box center [451, 370] width 129 height 23
type input "1 %"
type input "$ 155,934"
type input "1.5 %"
type input "$ 155,394"
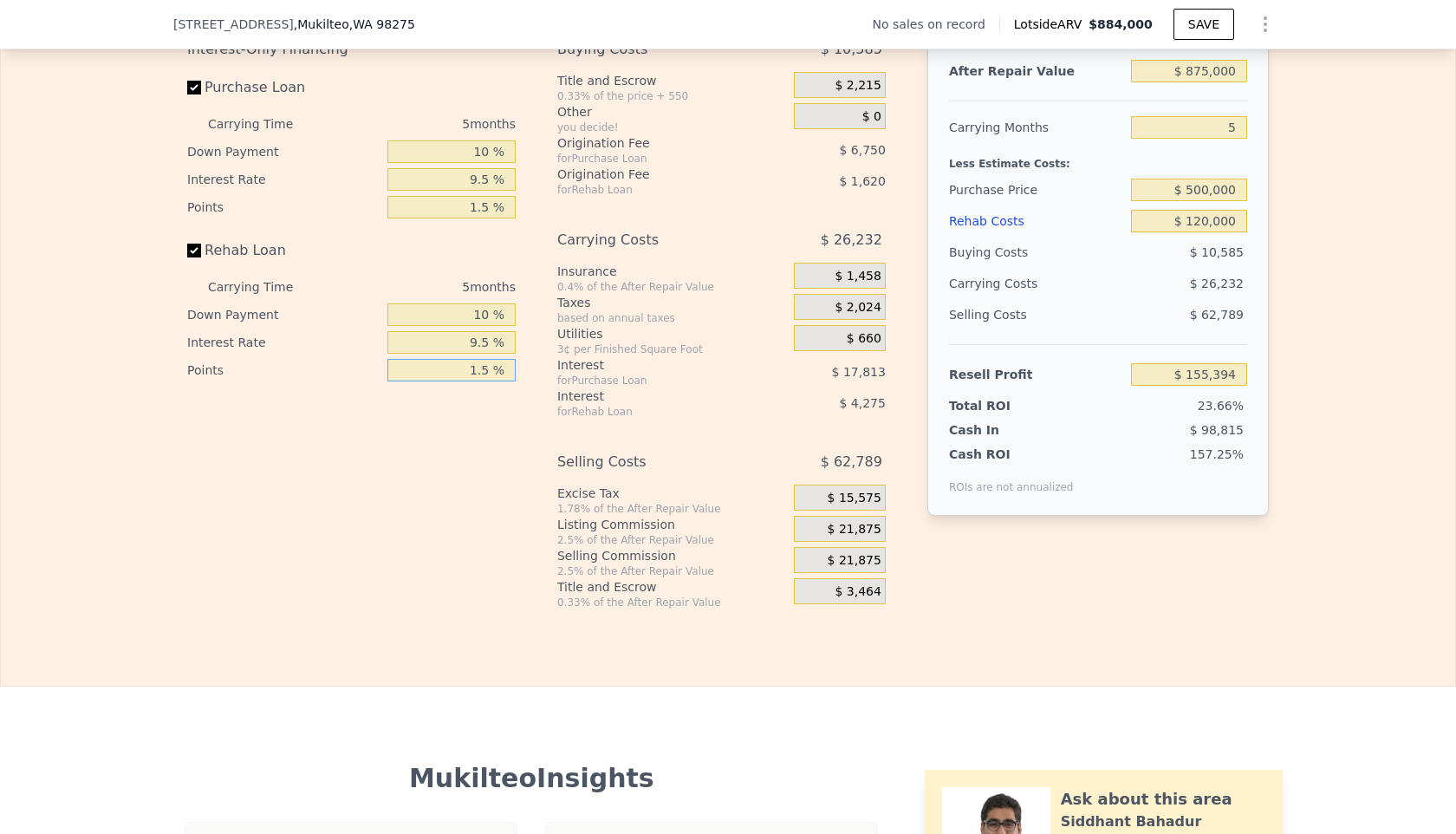
type input "1.5 %"
click at [516, 412] on div "Interest-Only Financing Purchase Loan Carrying Time 5 months Down Payment 10 % …" at bounding box center [358, 321] width 342 height 576
click at [849, 519] on div "$ 21,875" at bounding box center [840, 529] width 92 height 26
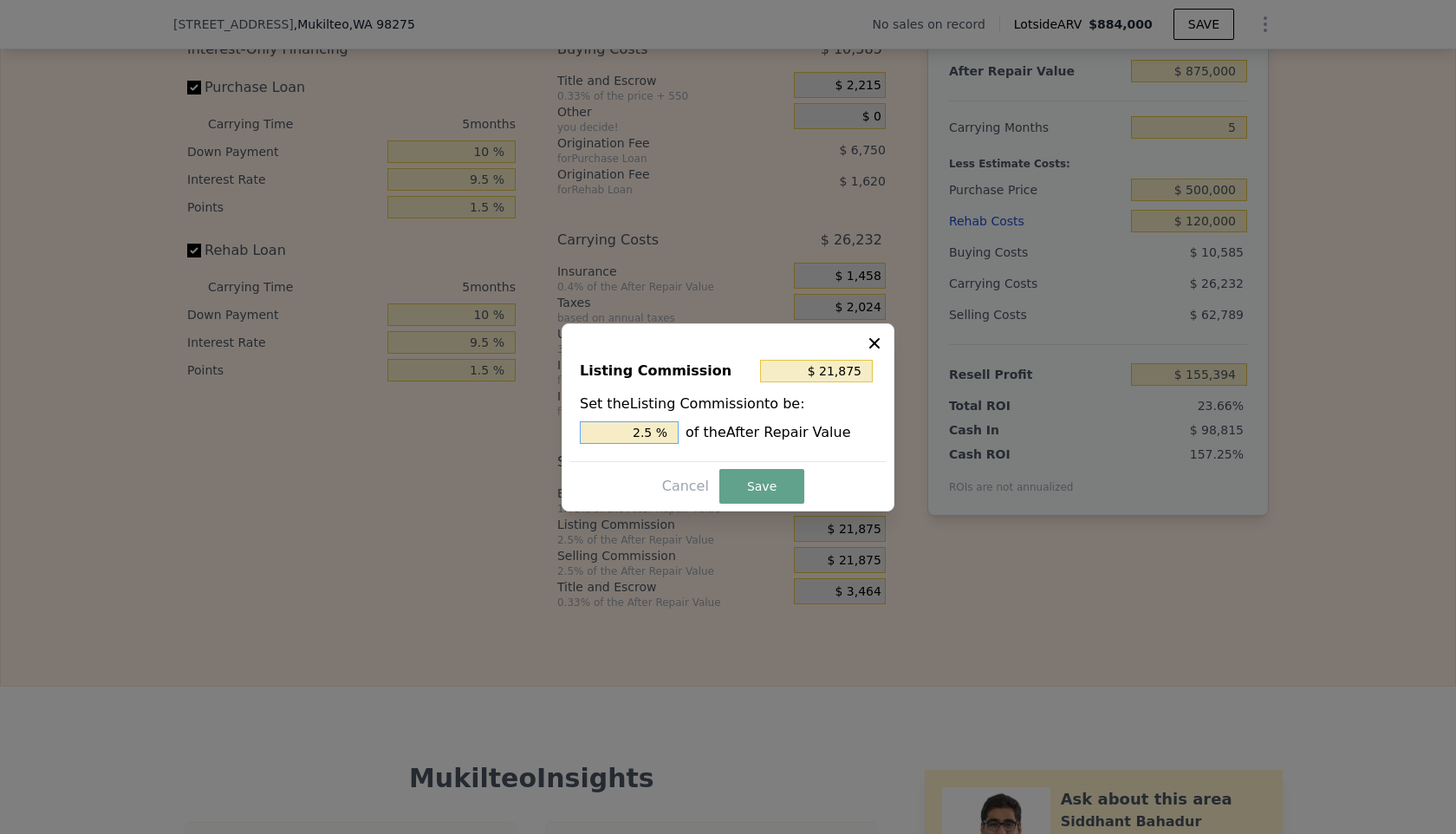
click at [653, 431] on input "2.5 %" at bounding box center [629, 432] width 99 height 23
type input "$ 17,500"
type input "2 %"
click at [745, 481] on button "Save" at bounding box center [761, 486] width 85 height 34
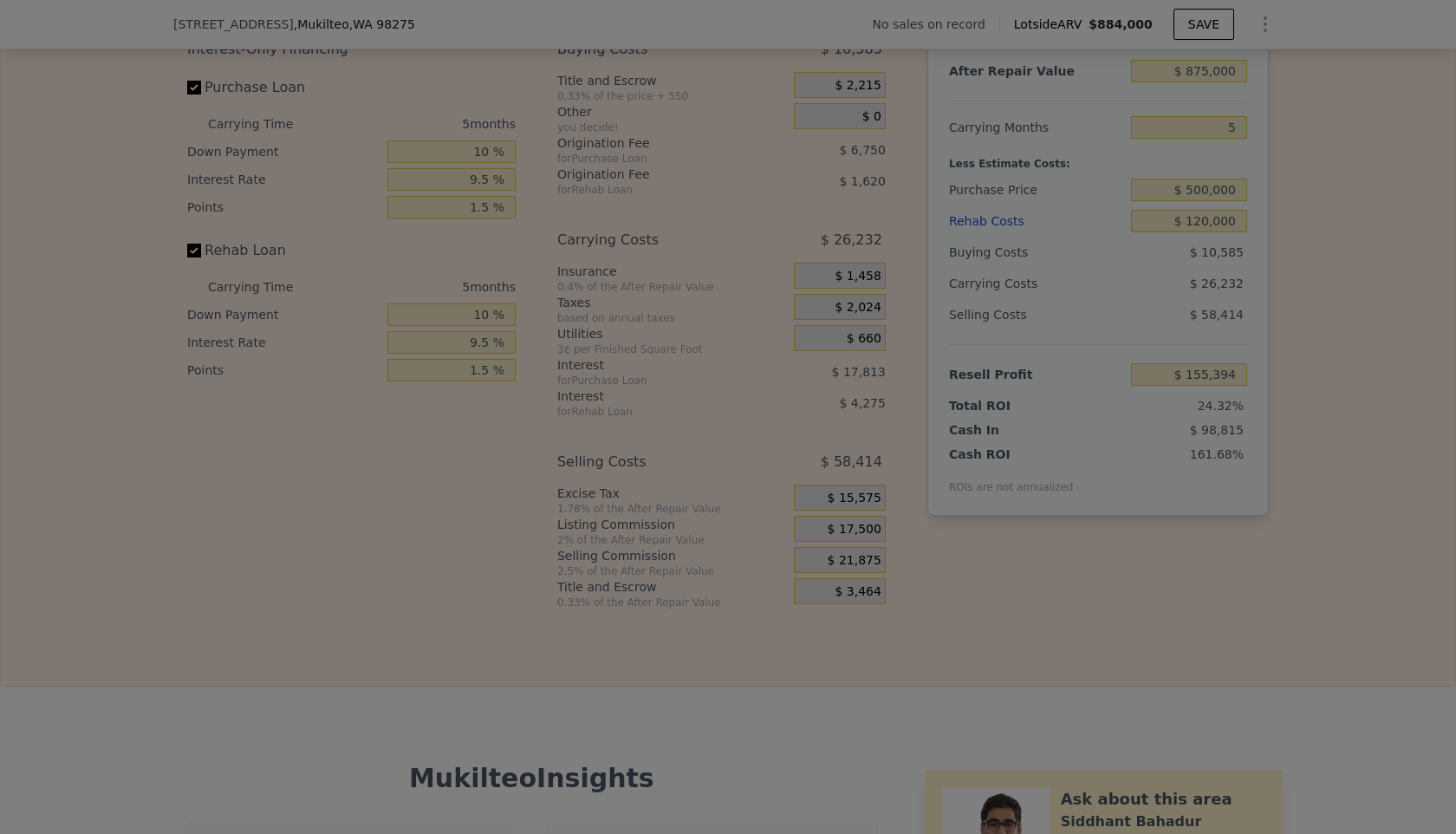
type input "$ 159,769"
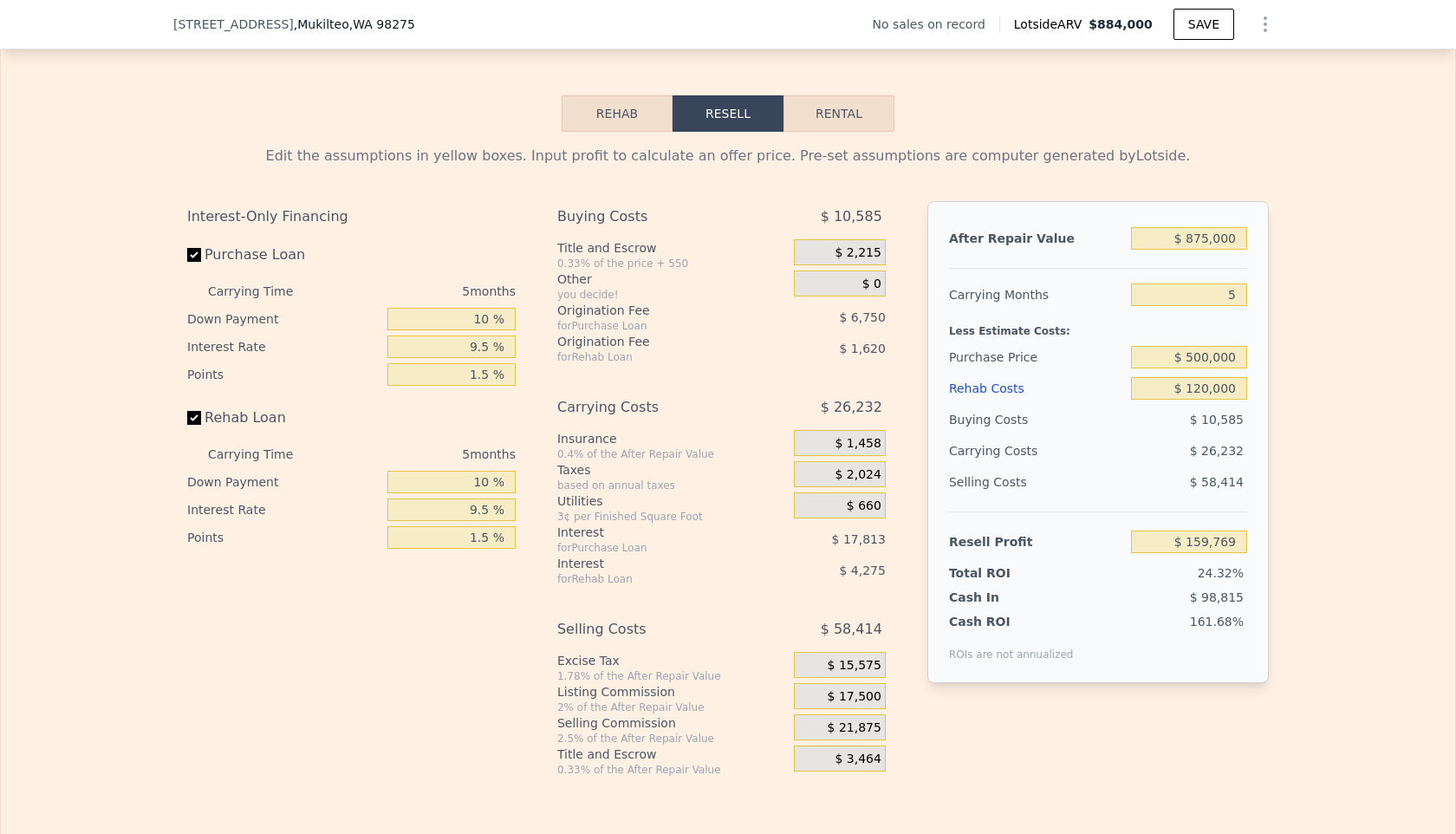
scroll to position [2533, 0]
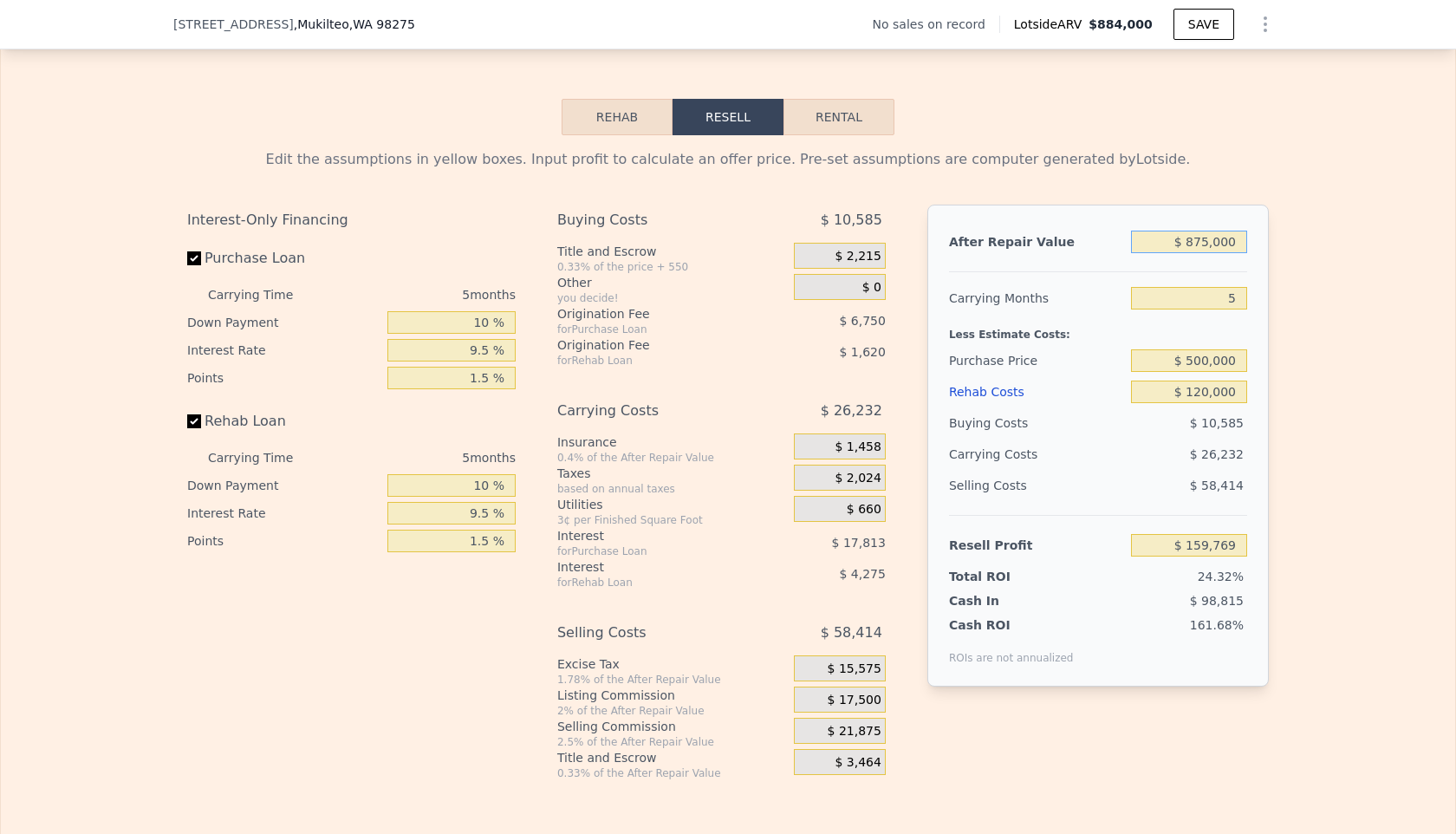
click at [1197, 240] on input "$ 875,000" at bounding box center [1189, 241] width 116 height 23
type input "$ 75,000"
type input "-$ 585,994"
type input "$ 775,000"
type input "$ 66,548"
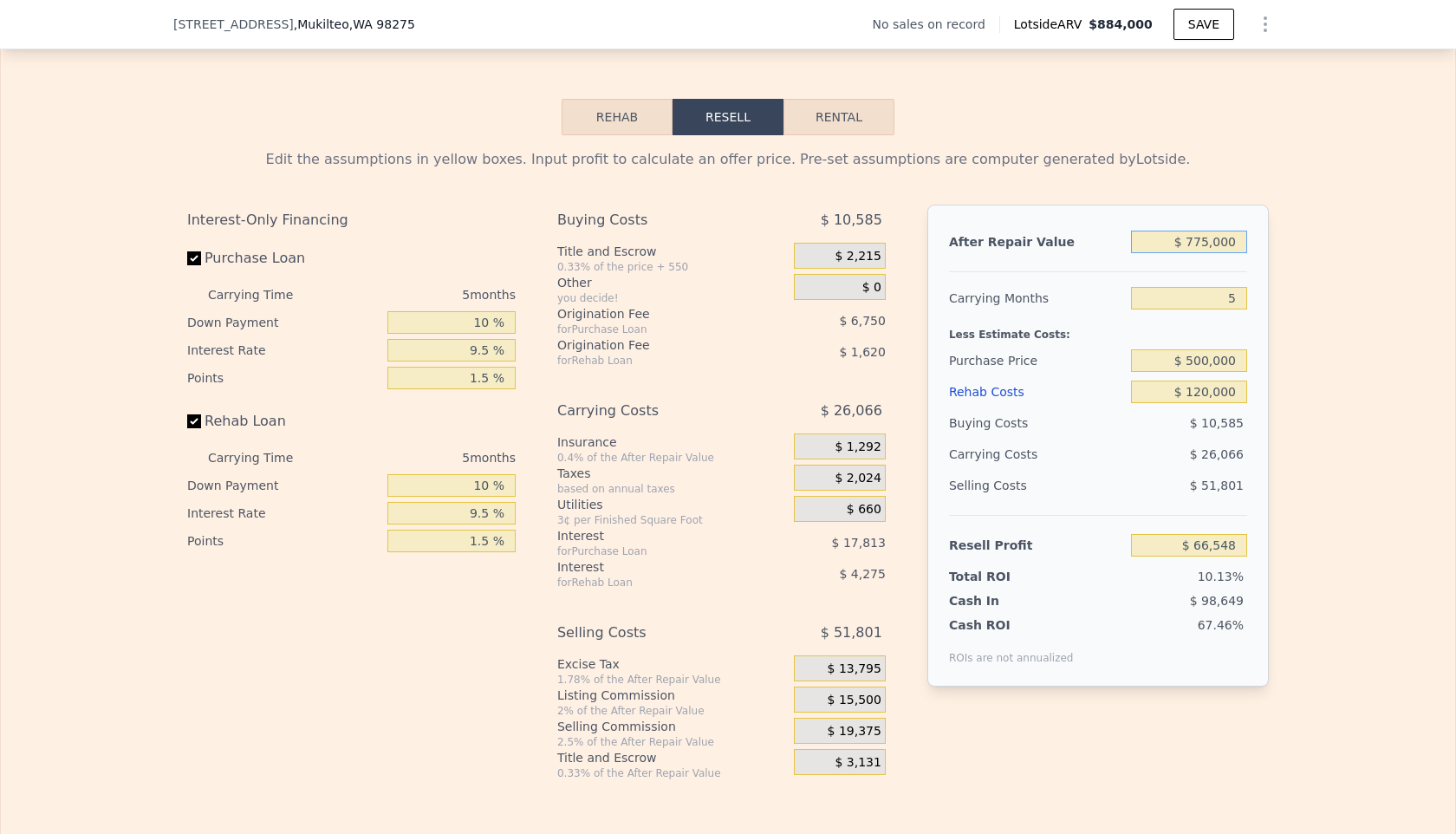
type input "$ 775,000"
click at [1102, 218] on div "After Repair Value $ 775,000 Carrying Months 5 Less Estimate Costs: Purchase Pr…" at bounding box center [1098, 444] width 341 height 482
click at [1208, 359] on input "$ 500,000" at bounding box center [1189, 360] width 116 height 23
type input "$ 450,000"
click at [1096, 324] on div "Less Estimate Costs:" at bounding box center [1098, 330] width 298 height 31
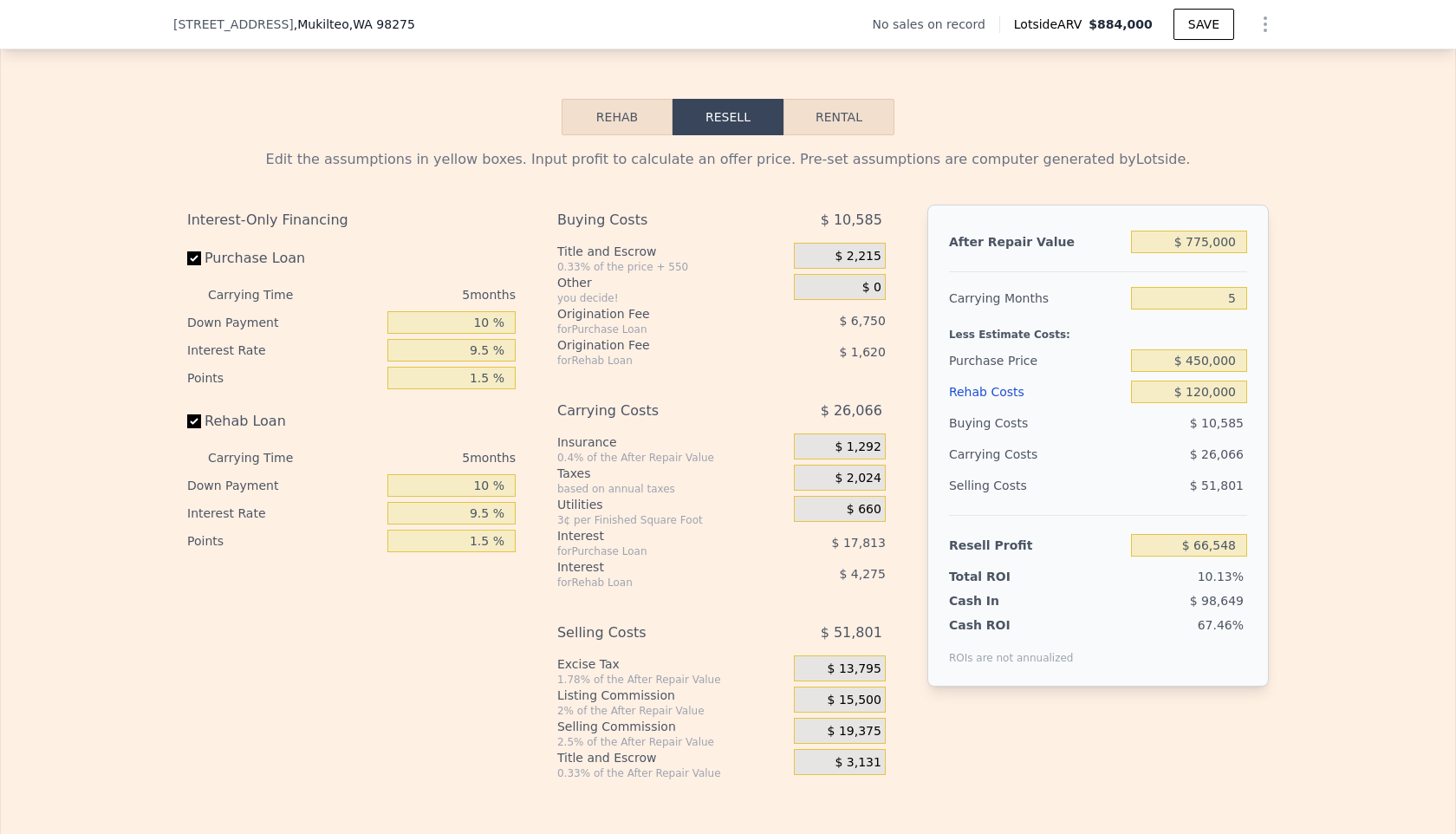
type input "$ 119,174"
